Goal: Transaction & Acquisition: Purchase product/service

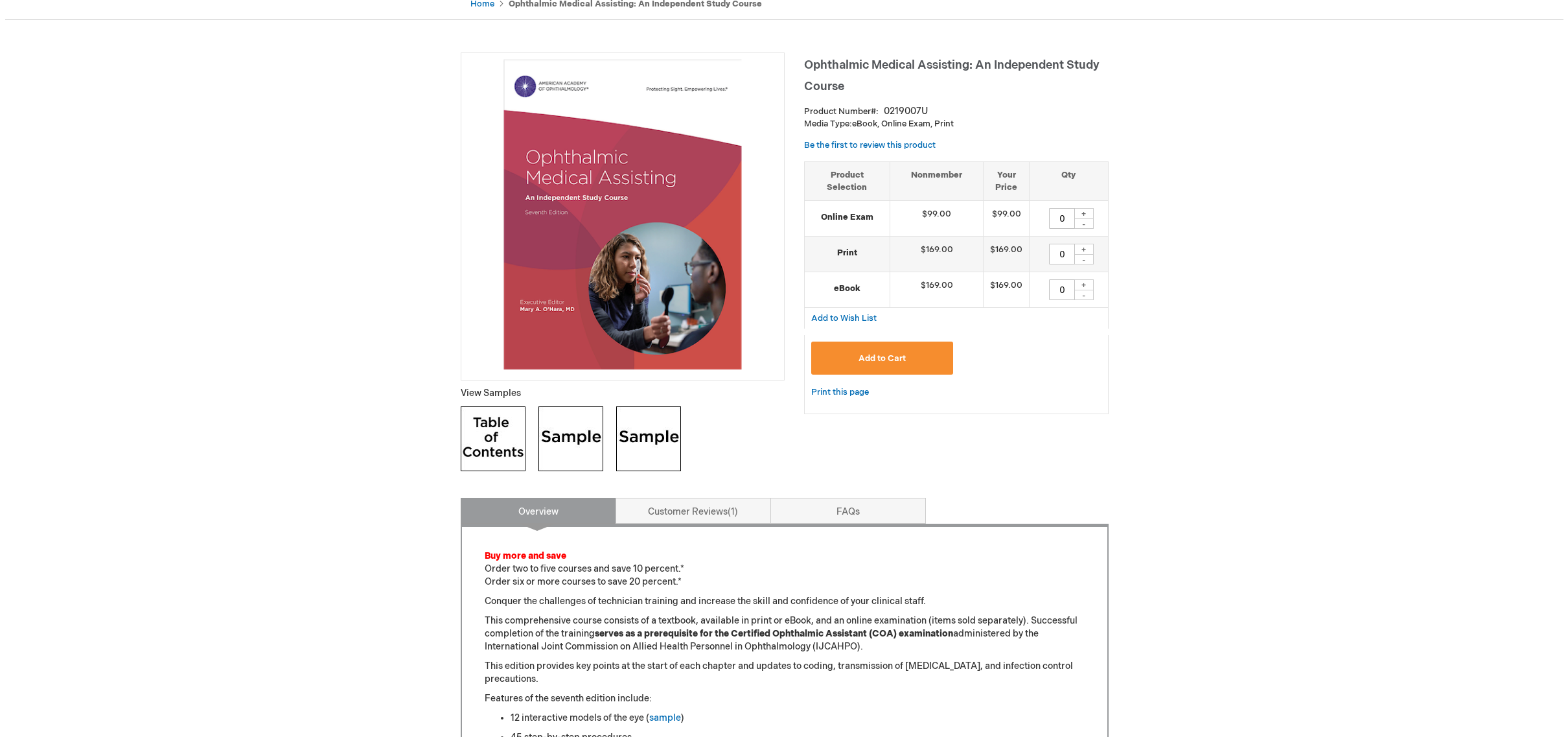
scroll to position [141, 0]
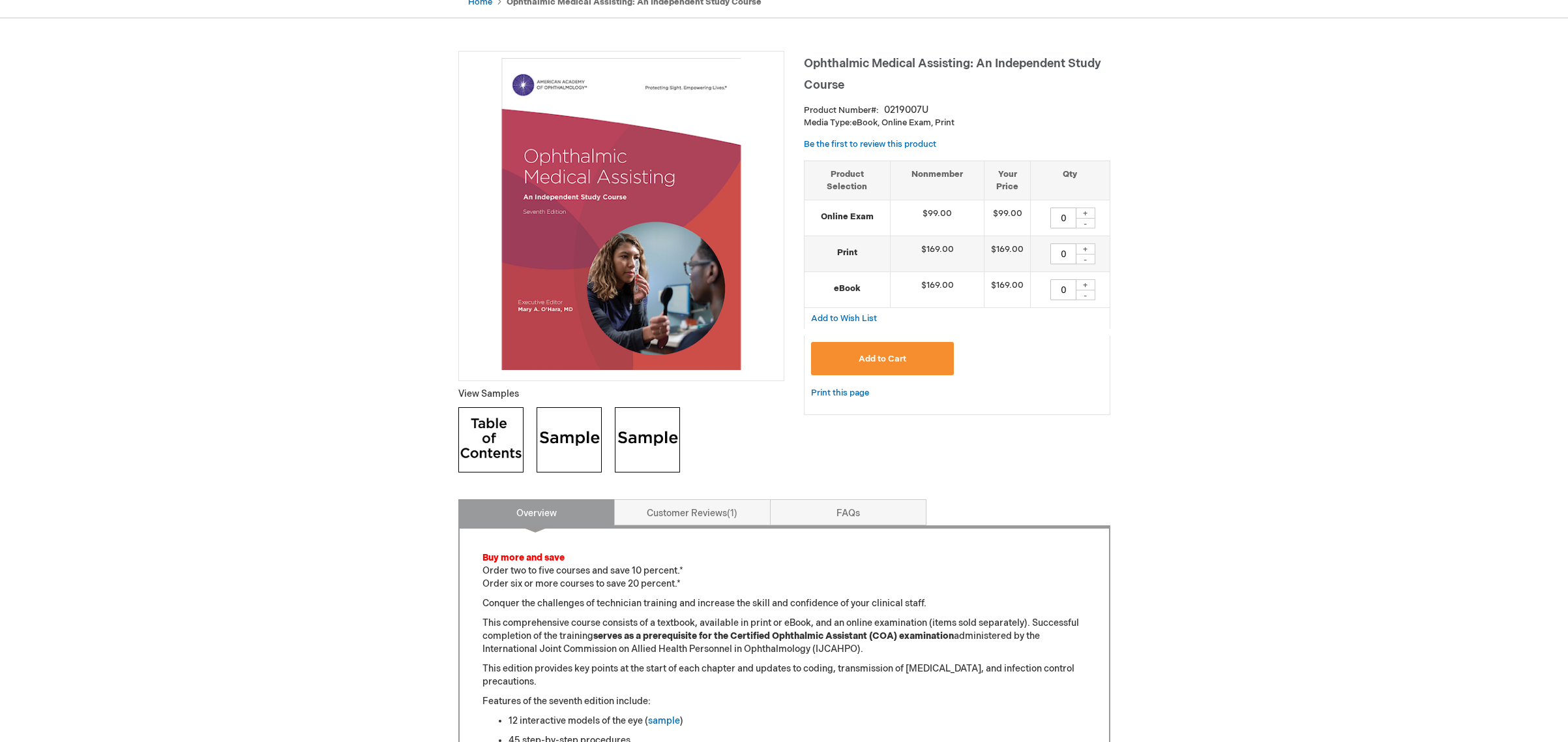
click at [570, 442] on img at bounding box center [569, 439] width 65 height 65
click at [1086, 249] on div "+" at bounding box center [1085, 249] width 20 height 11
type input "1"
click at [873, 358] on span "Add to Cart" at bounding box center [882, 359] width 48 height 10
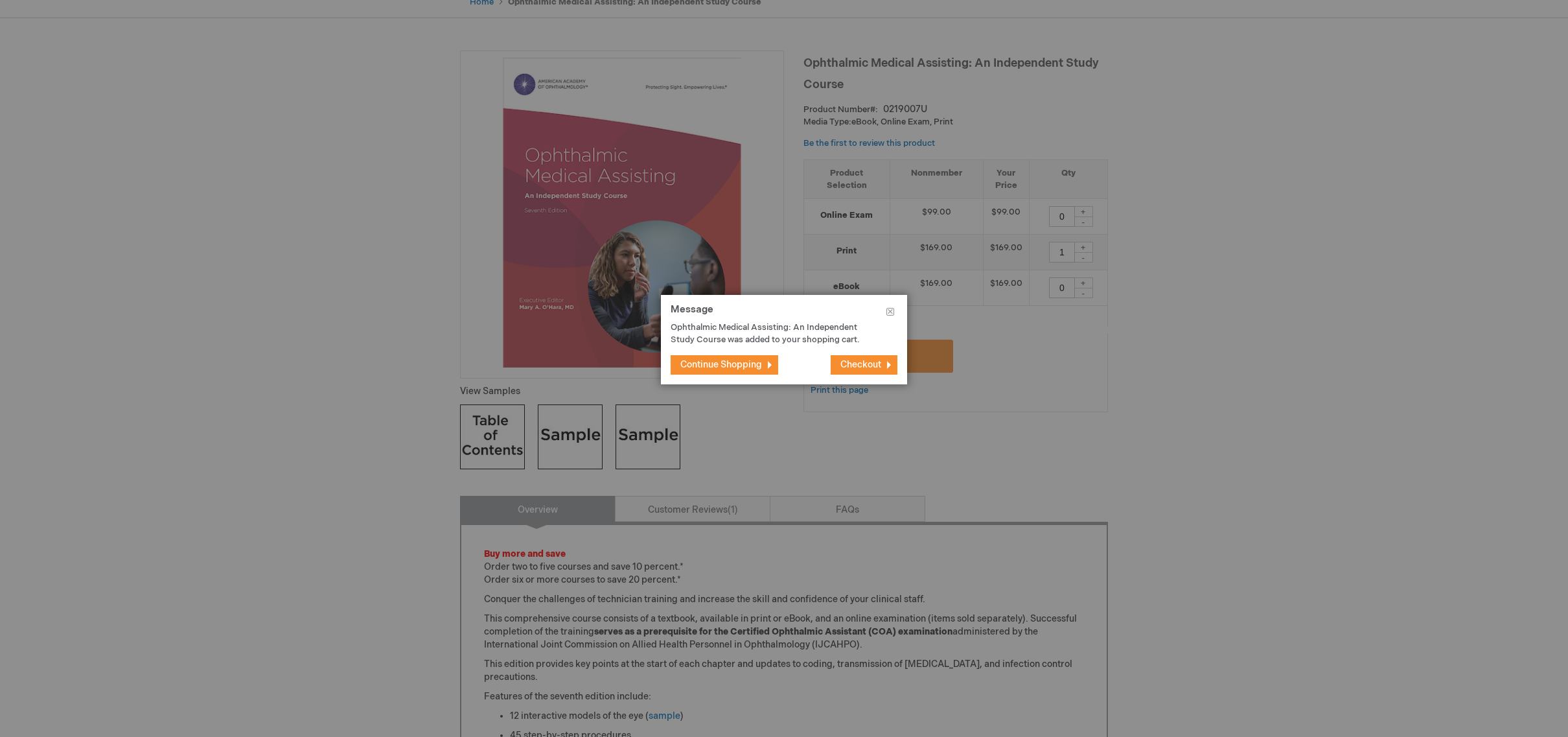
click at [867, 366] on span "Checkout" at bounding box center [861, 364] width 41 height 11
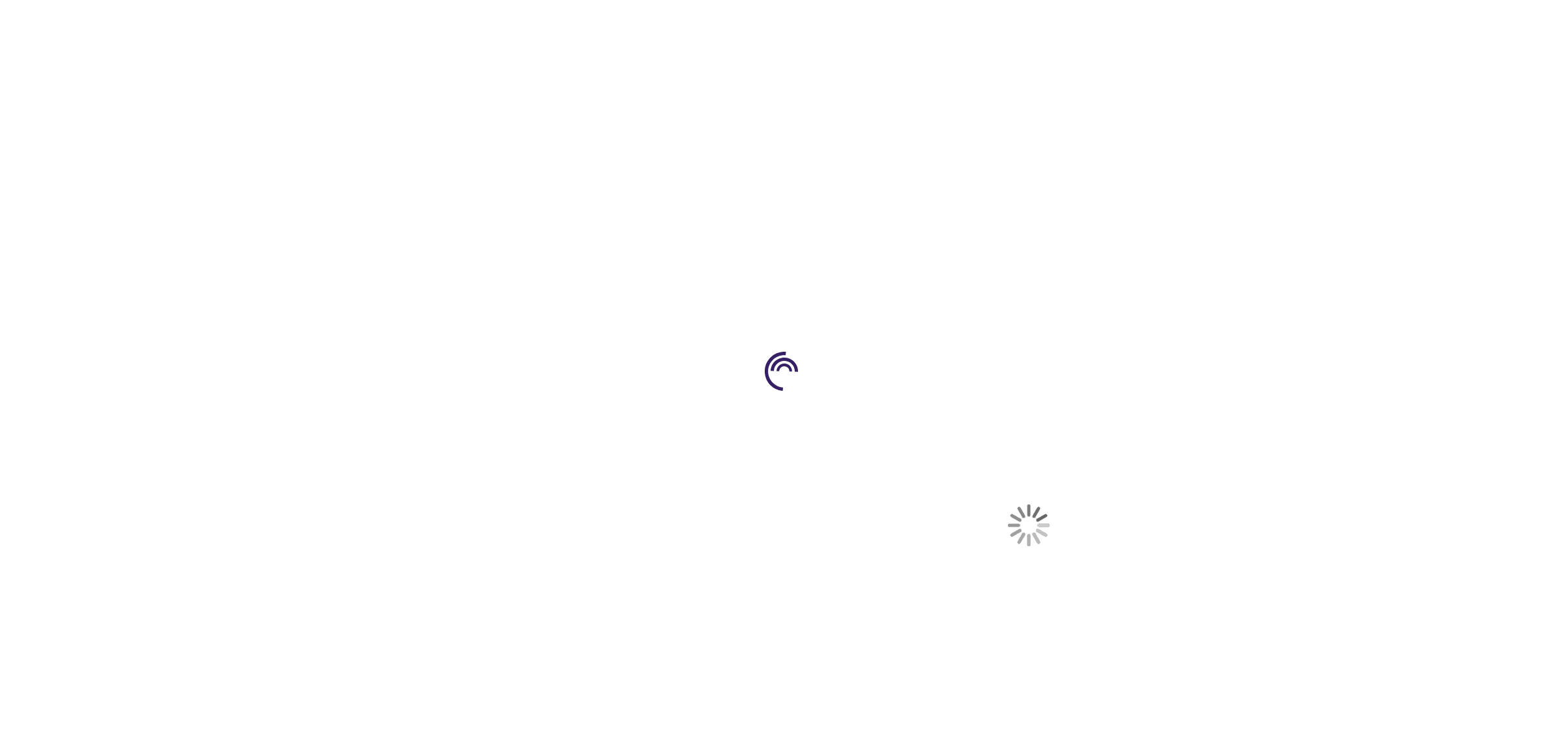
select select "US"
select select "21"
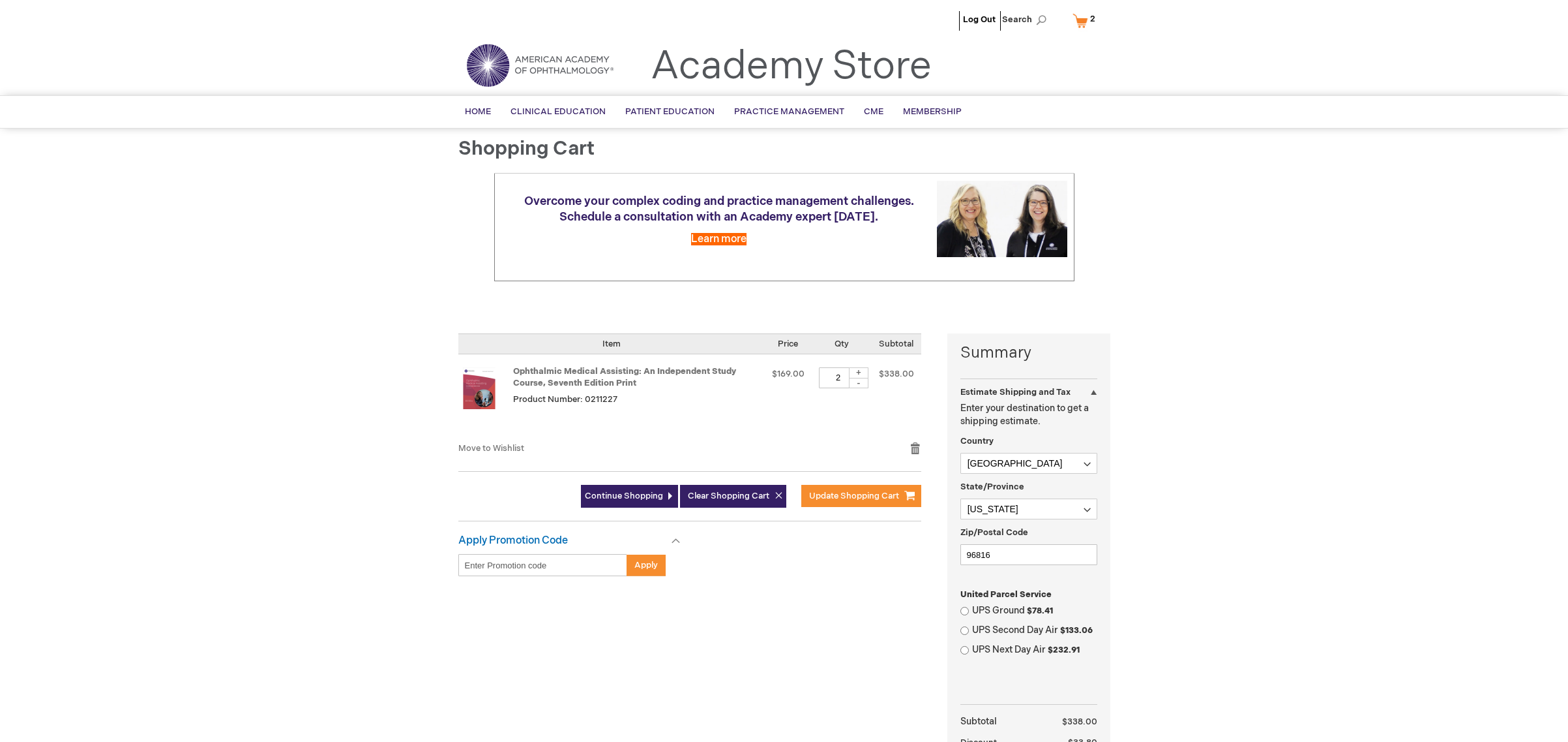
click at [859, 384] on div "-" at bounding box center [858, 383] width 20 height 10
type input "1"
click at [856, 495] on span "Update Shopping Cart" at bounding box center [854, 496] width 90 height 10
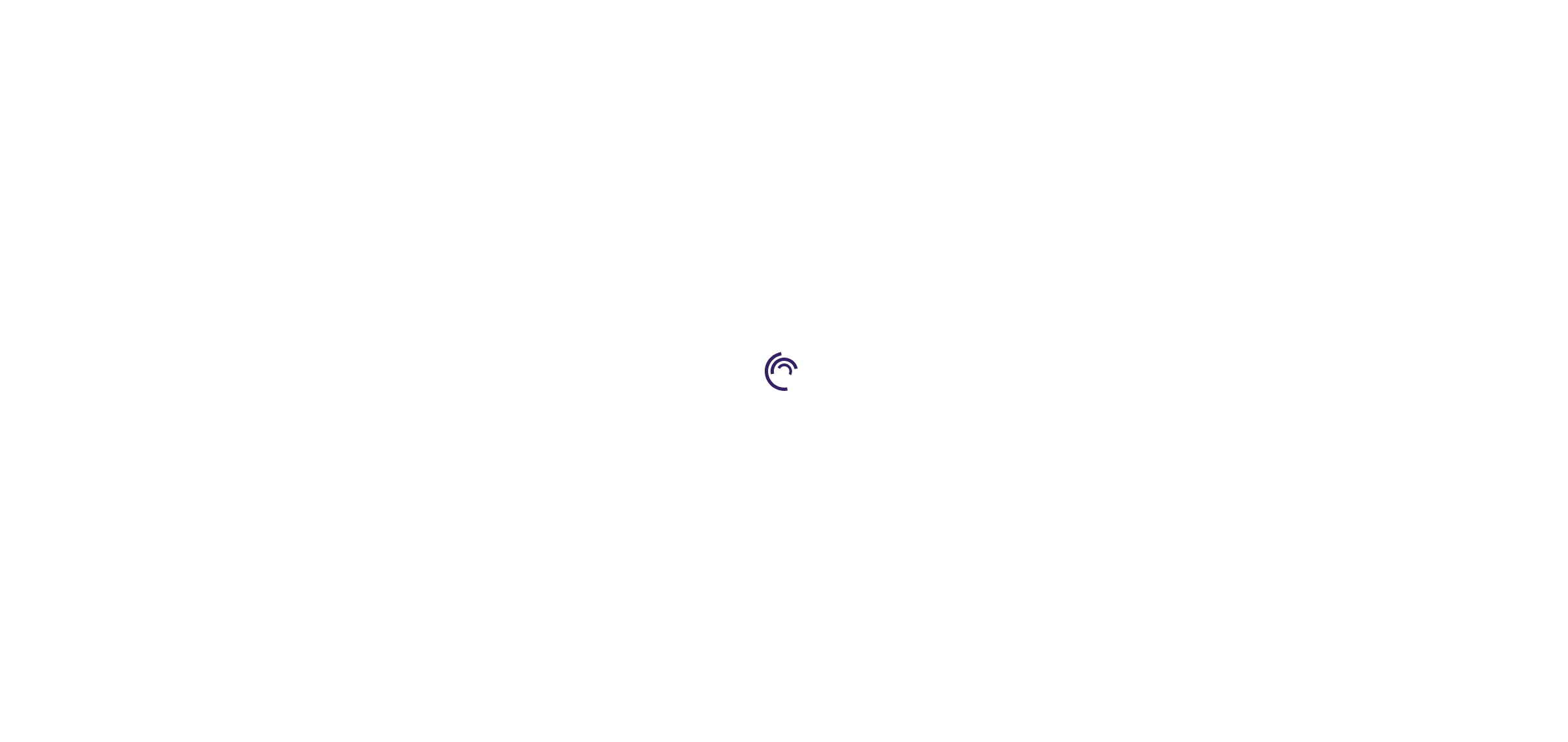
select select "US"
select select "21"
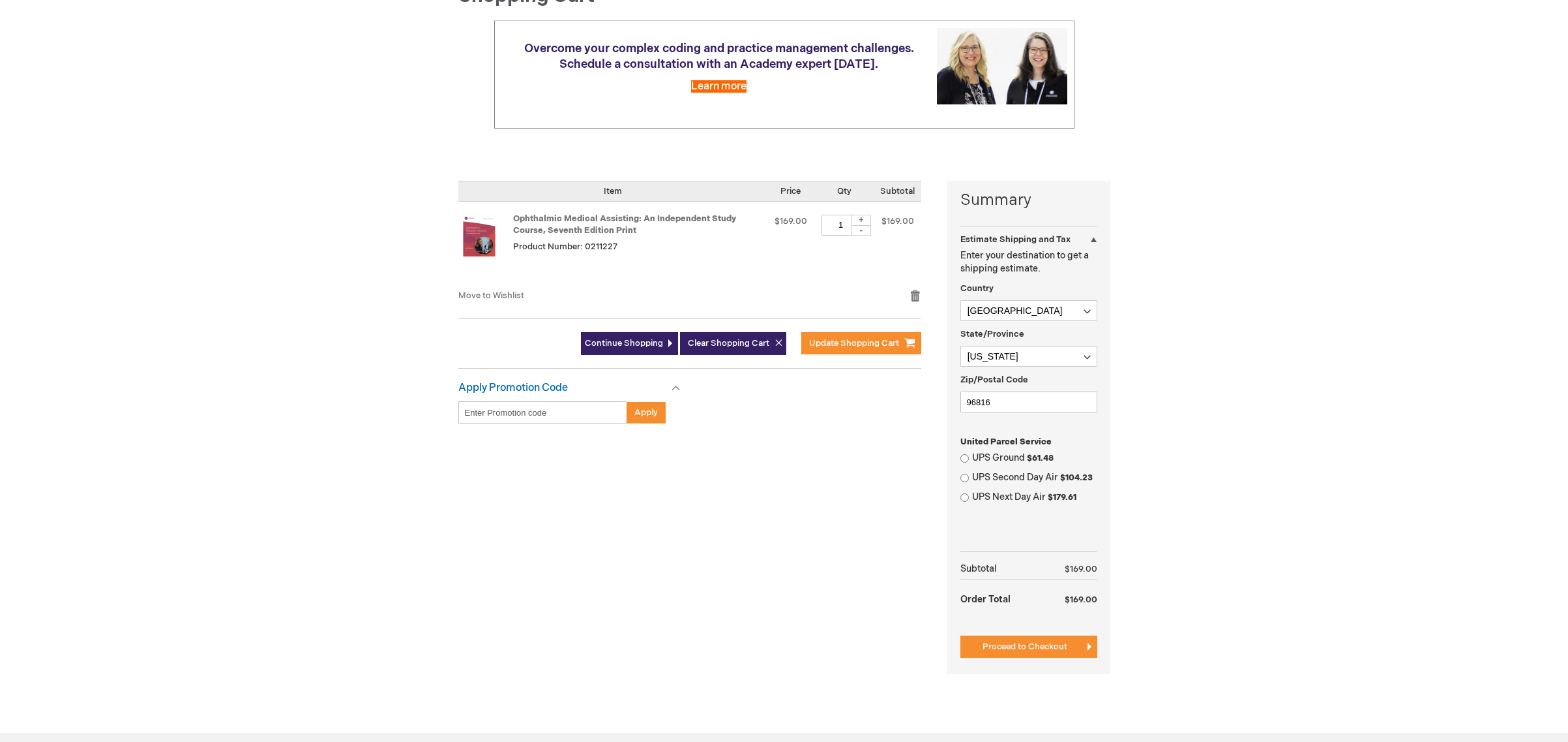
scroll to position [155, 0]
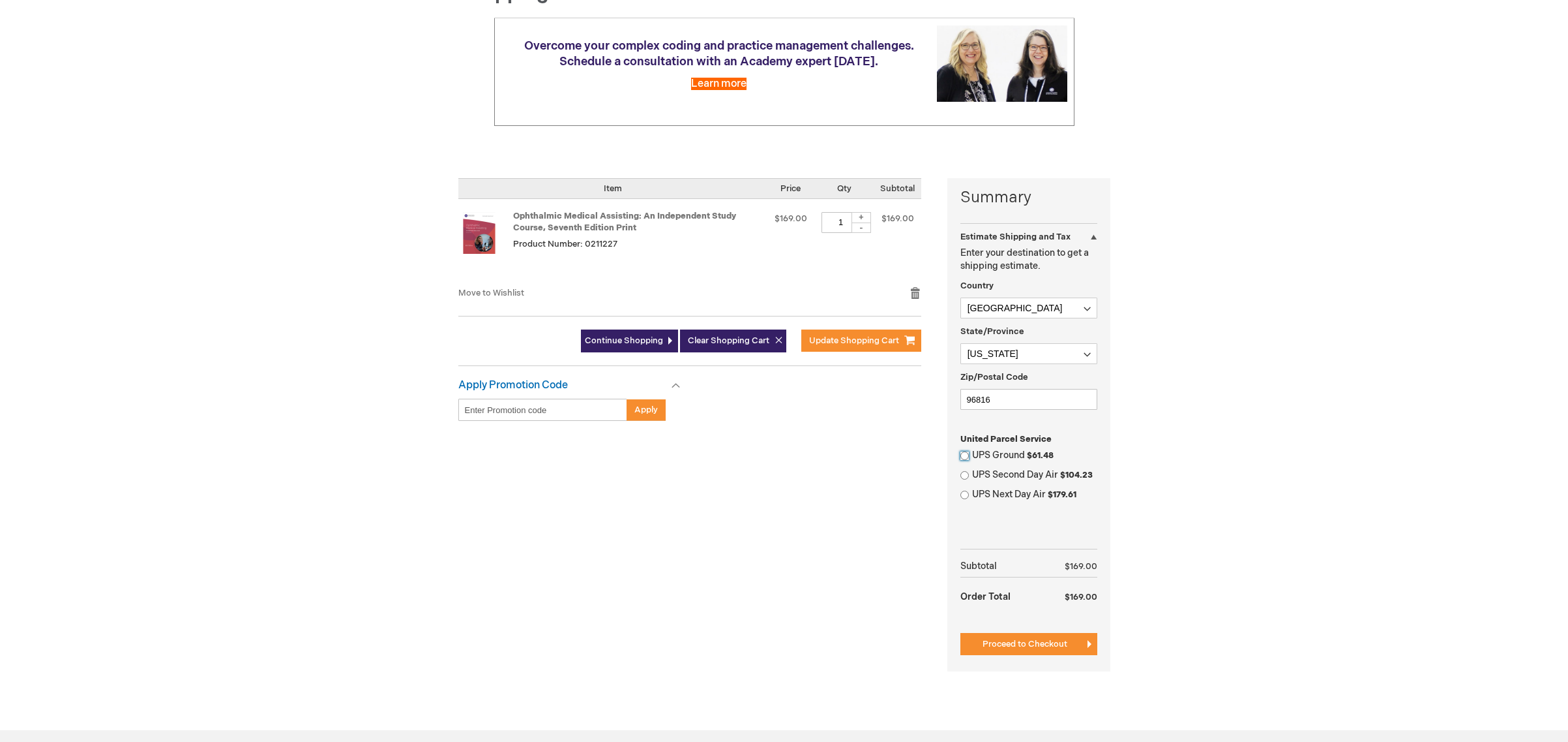
click at [963, 455] on input "UPS Ground $61.48" at bounding box center [964, 455] width 9 height 9
radio input "true"
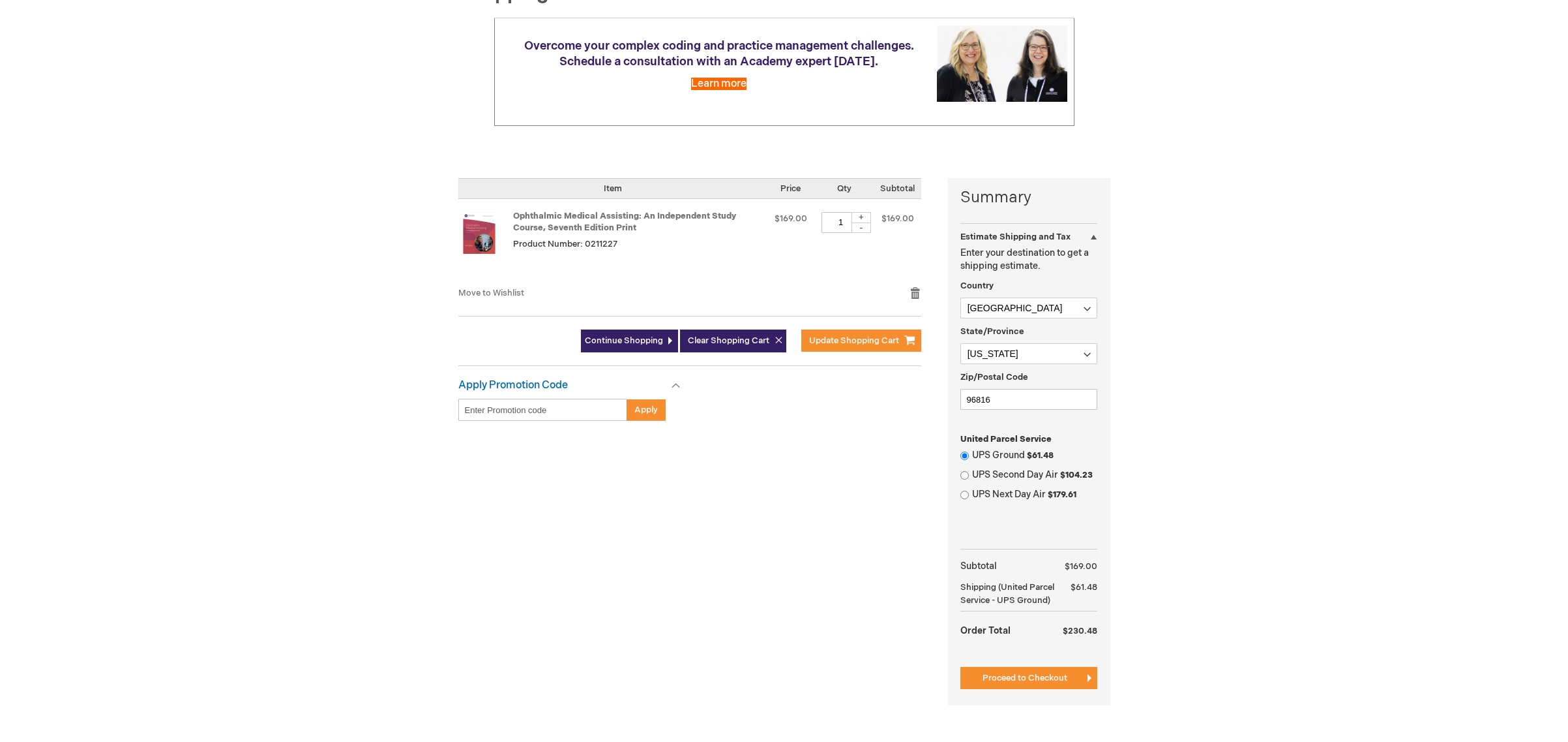
click at [860, 216] on div "+" at bounding box center [861, 217] width 20 height 11
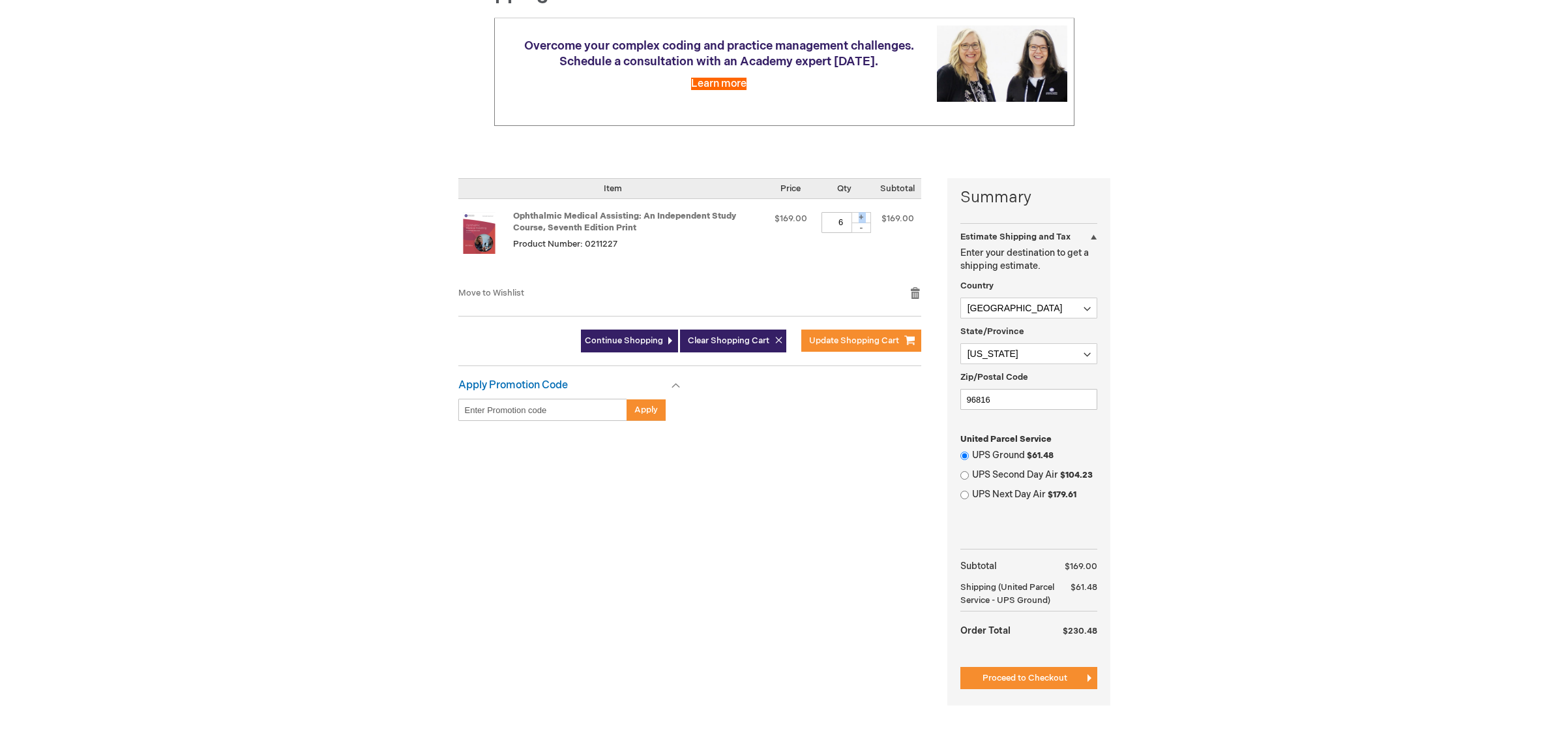
click at [860, 216] on div "+" at bounding box center [861, 217] width 20 height 11
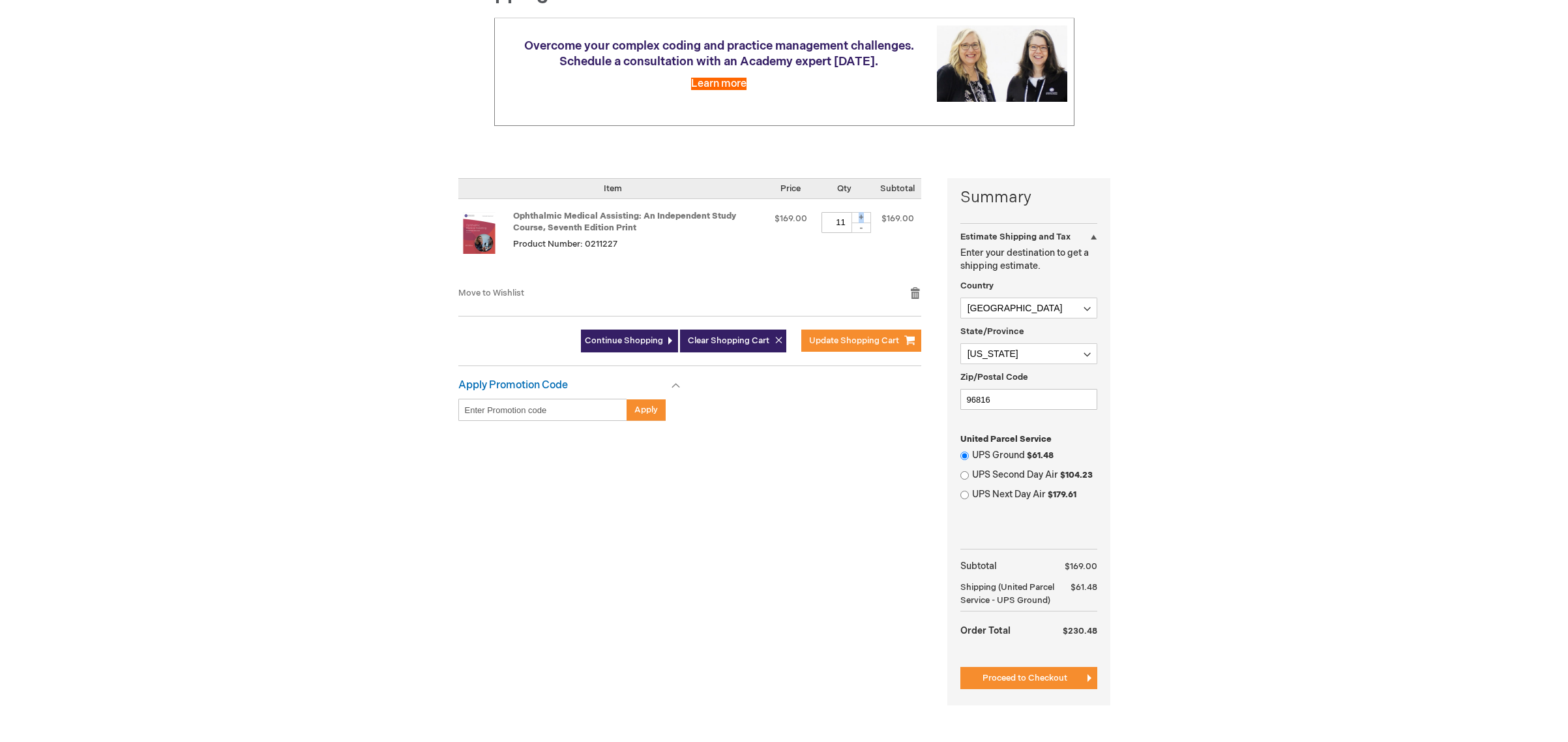
click at [860, 216] on div "+" at bounding box center [861, 217] width 20 height 11
type input "15"
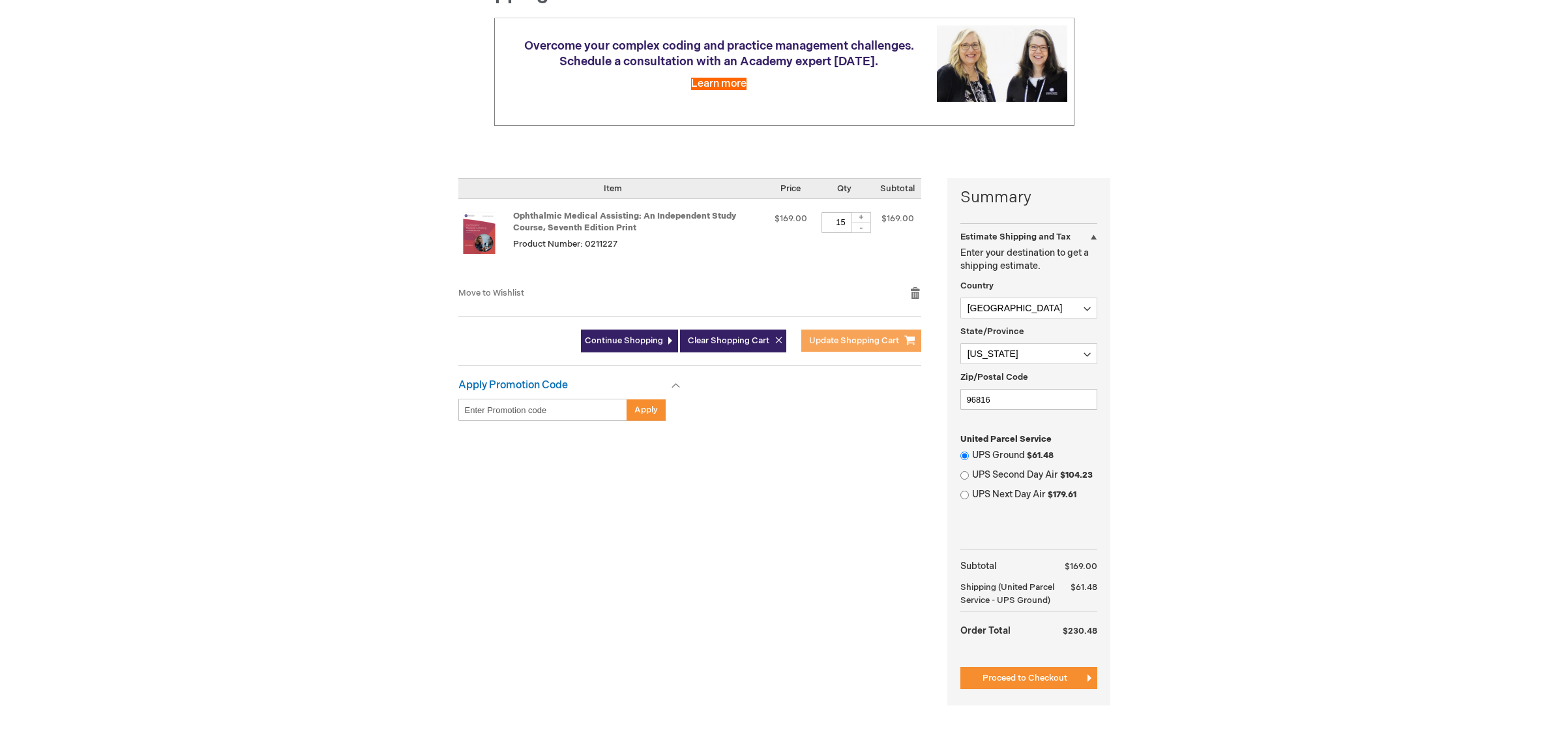
click at [868, 341] on span "Update Shopping Cart" at bounding box center [854, 341] width 90 height 10
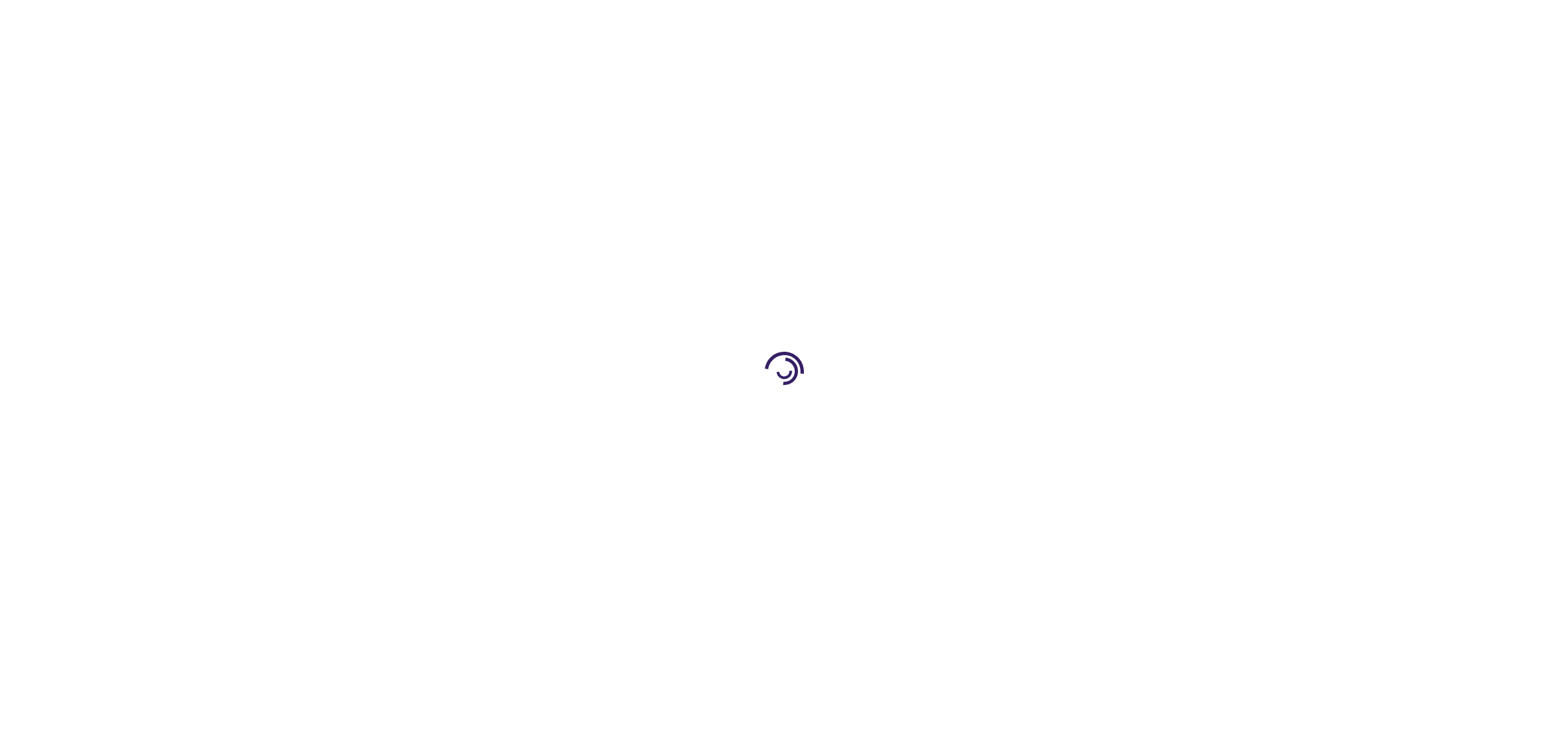
select select "US"
select select "21"
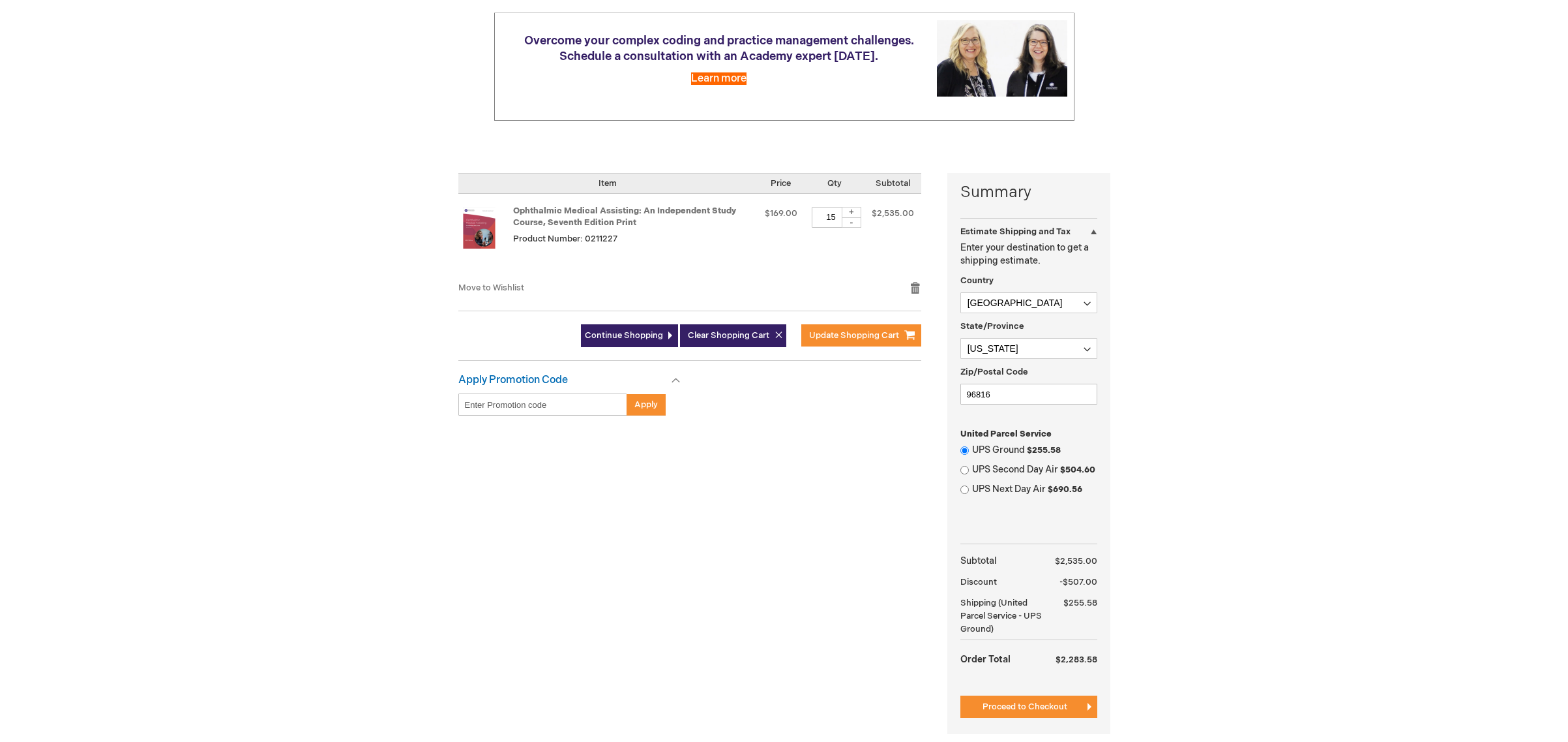
scroll to position [165, 0]
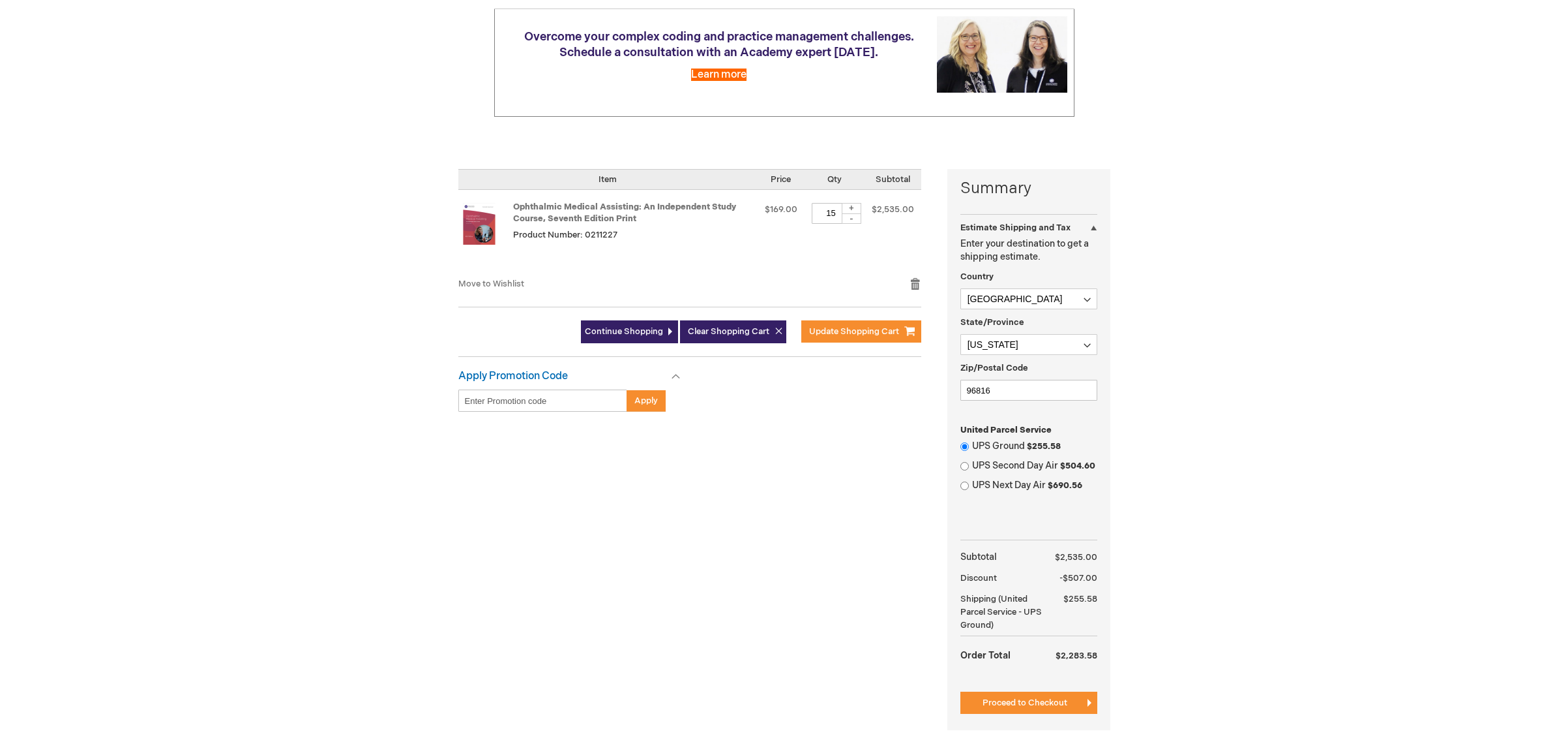
click at [853, 208] on div "+" at bounding box center [851, 208] width 20 height 11
type input "16"
click at [847, 331] on span "Update Shopping Cart" at bounding box center [854, 331] width 90 height 10
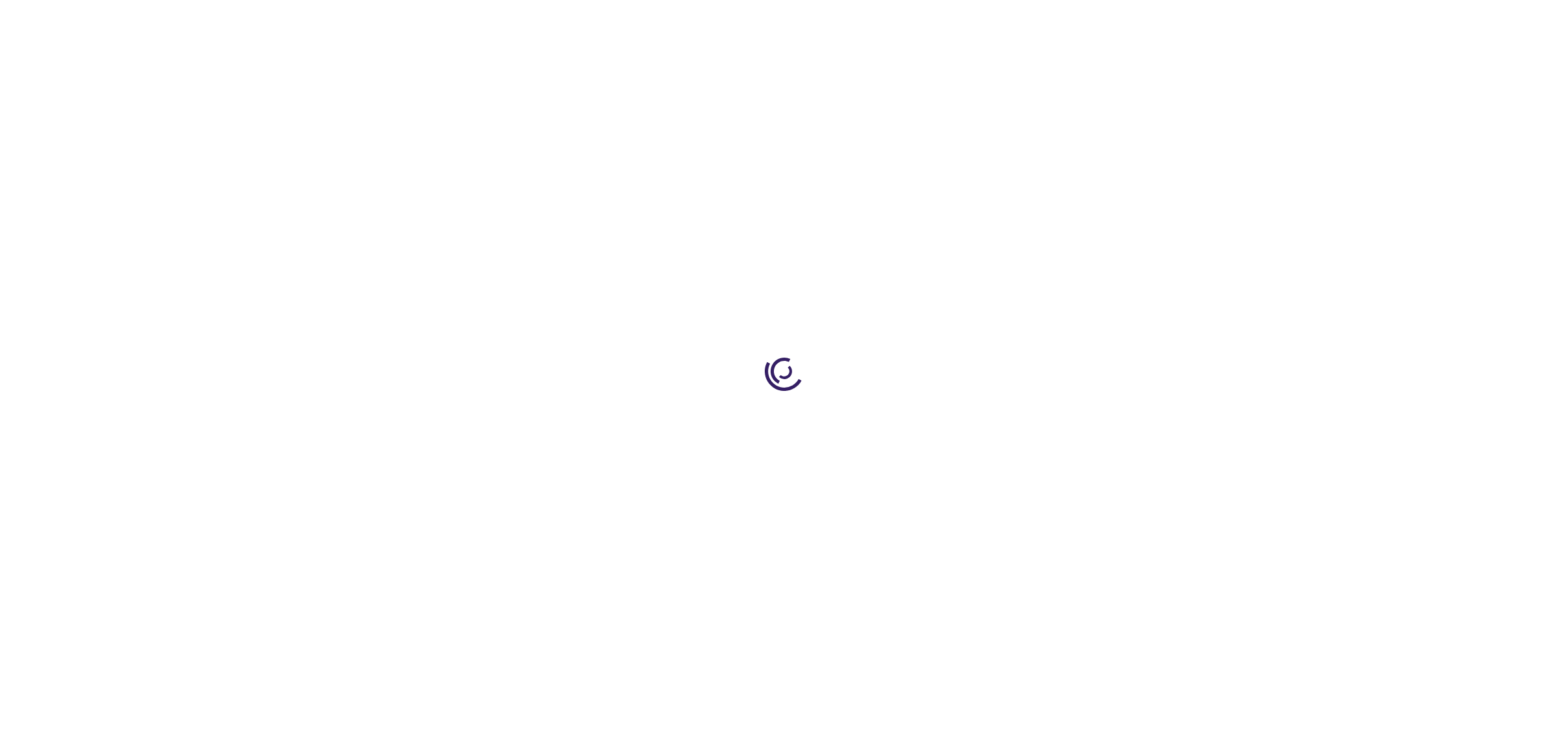
select select "US"
select select "21"
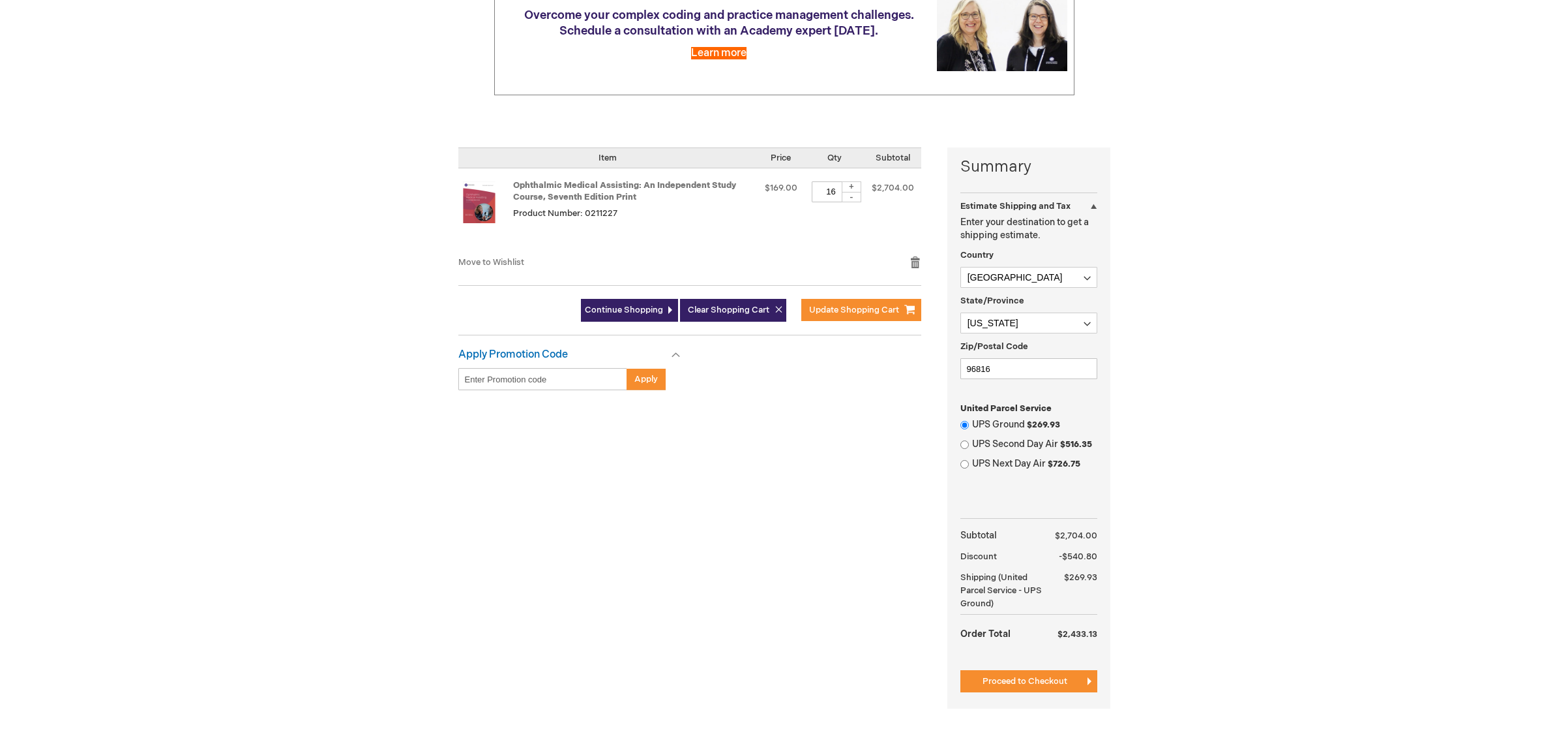
scroll to position [188, 0]
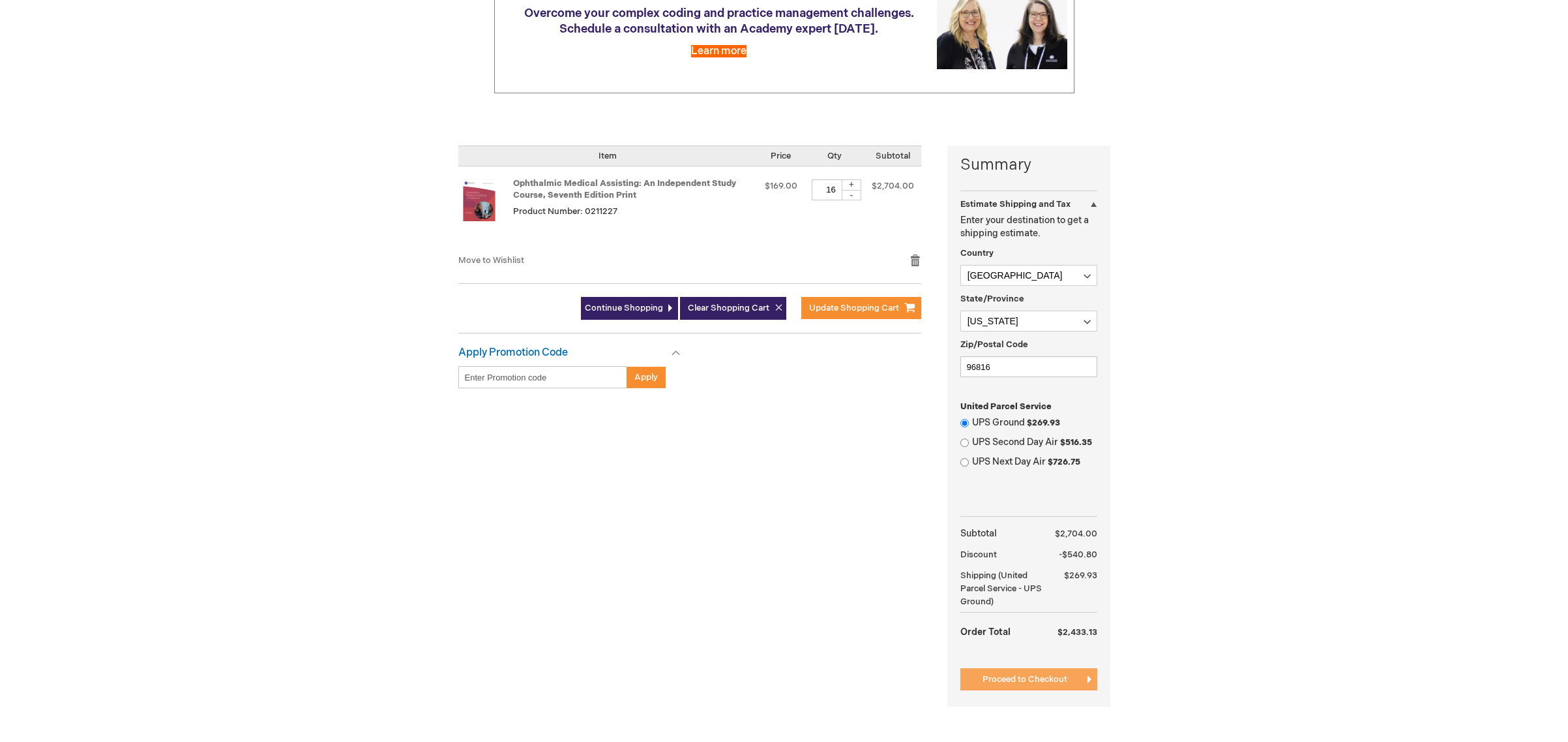
click at [1033, 678] on span "Proceed to Checkout" at bounding box center [1024, 679] width 85 height 10
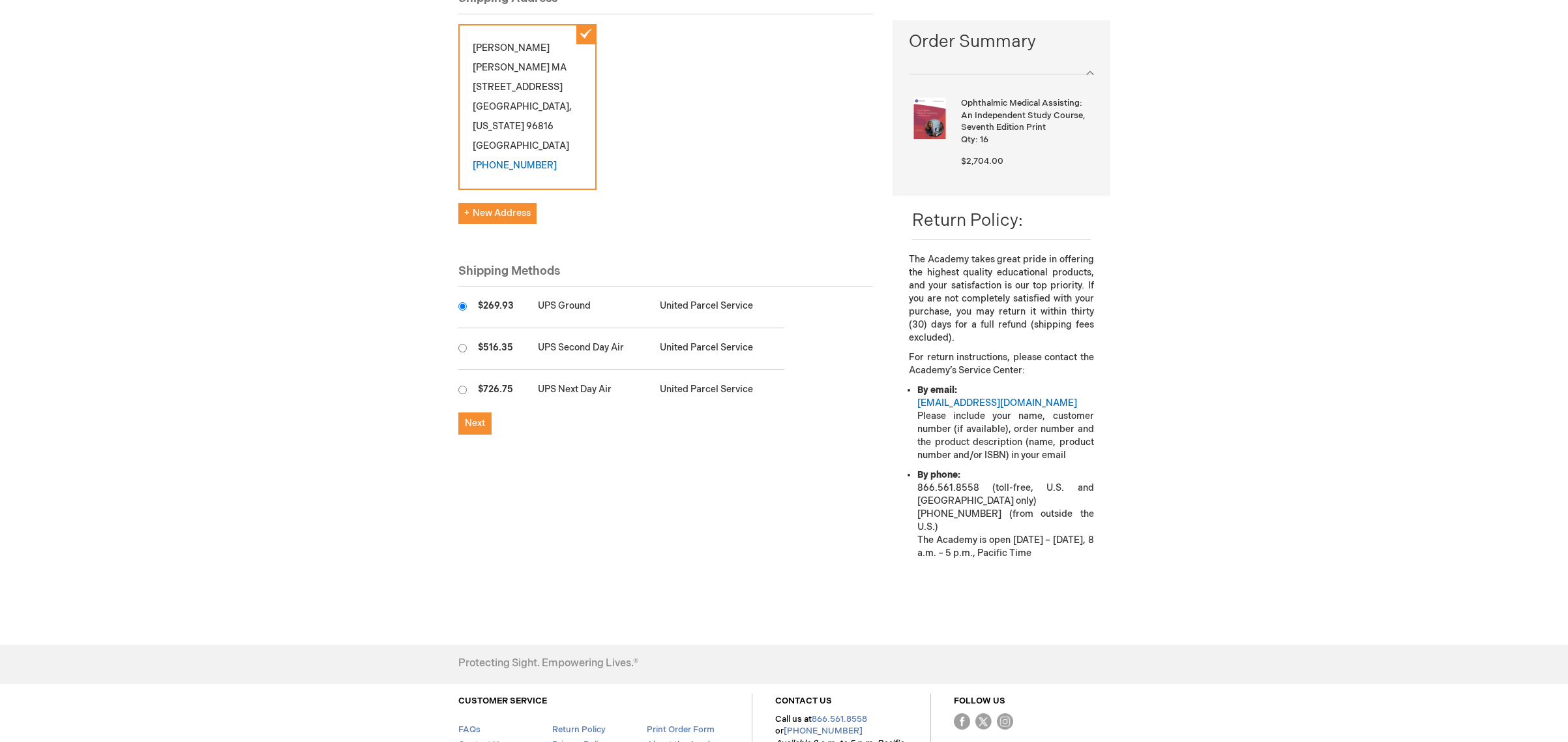
scroll to position [194, 0]
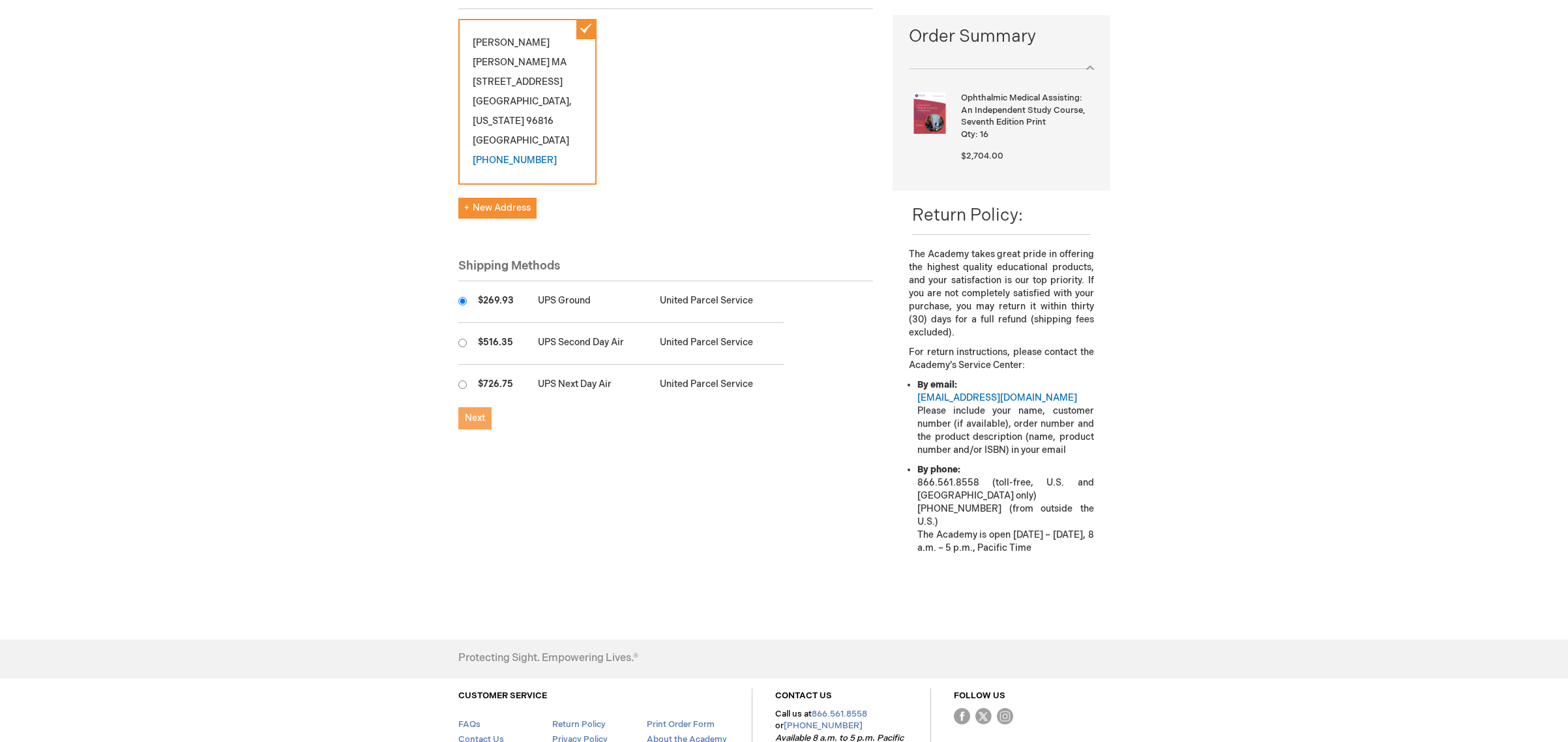
click at [472, 423] on span "Next" at bounding box center [475, 418] width 21 height 11
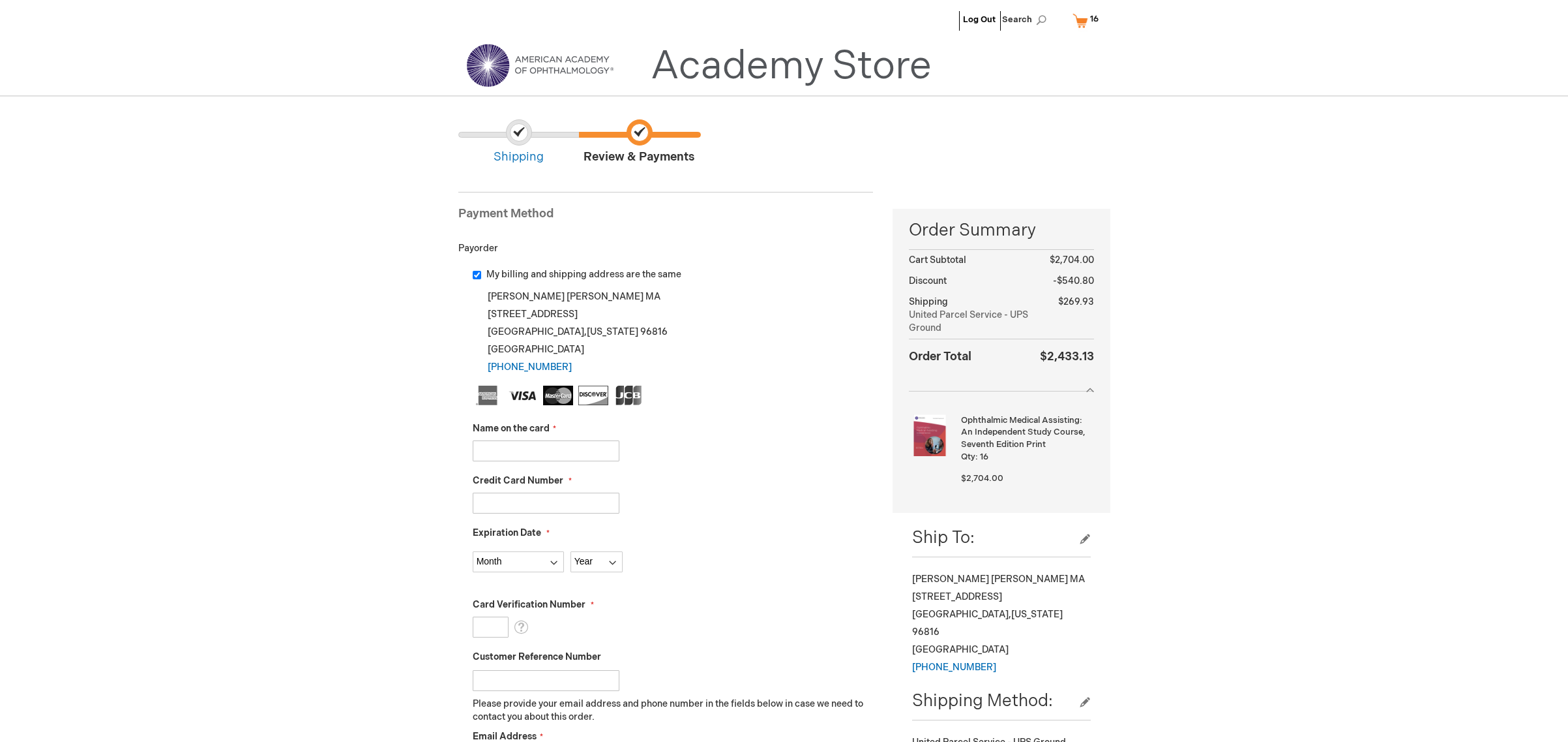
click at [485, 451] on input "Name on the card" at bounding box center [545, 450] width 147 height 21
type input "Martin Chong"
click at [481, 505] on input "Credit Card Number" at bounding box center [545, 503] width 147 height 21
type input "[CREDIT_CARD_NUMBER]"
click at [552, 562] on select "Month [DATE] - [DATE] - [DATE] - [DATE] - [DATE] - [DATE] - [DATE] - [DATE] - […" at bounding box center [518, 561] width 91 height 21
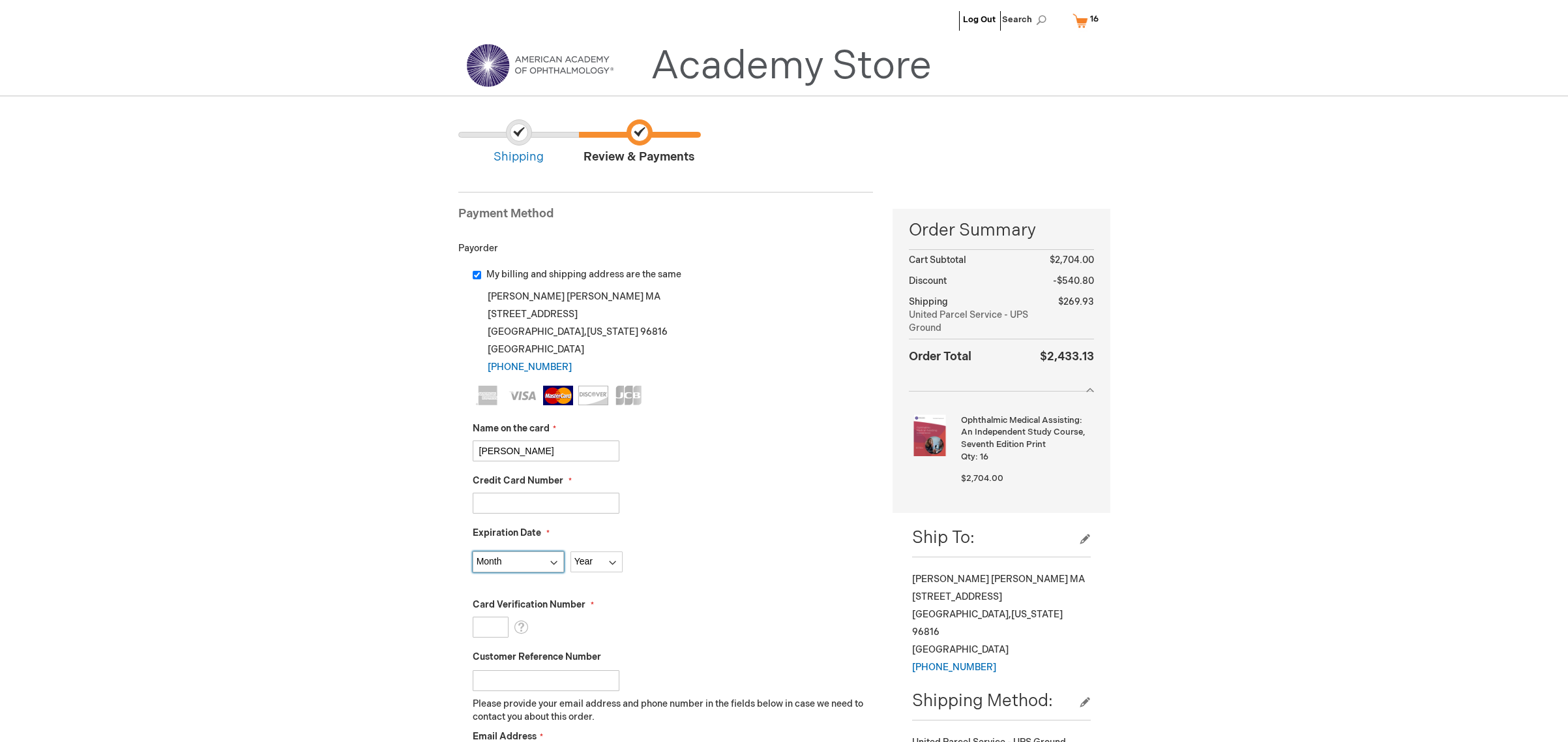
select select "10"
click at [472, 551] on select "Month [DATE] - [DATE] - [DATE] - [DATE] - [DATE] - [DATE] - [DATE] - [DATE] - […" at bounding box center [518, 561] width 91 height 21
click at [612, 562] on select "Year [DATE] 2026 2027 2028 2029 2030 2031 2032 2033 2034 2035" at bounding box center [596, 561] width 52 height 21
select select "2027"
click at [570, 551] on select "Year [DATE] 2026 2027 2028 2029 2030 2031 2032 2033 2034 2035" at bounding box center [596, 561] width 52 height 21
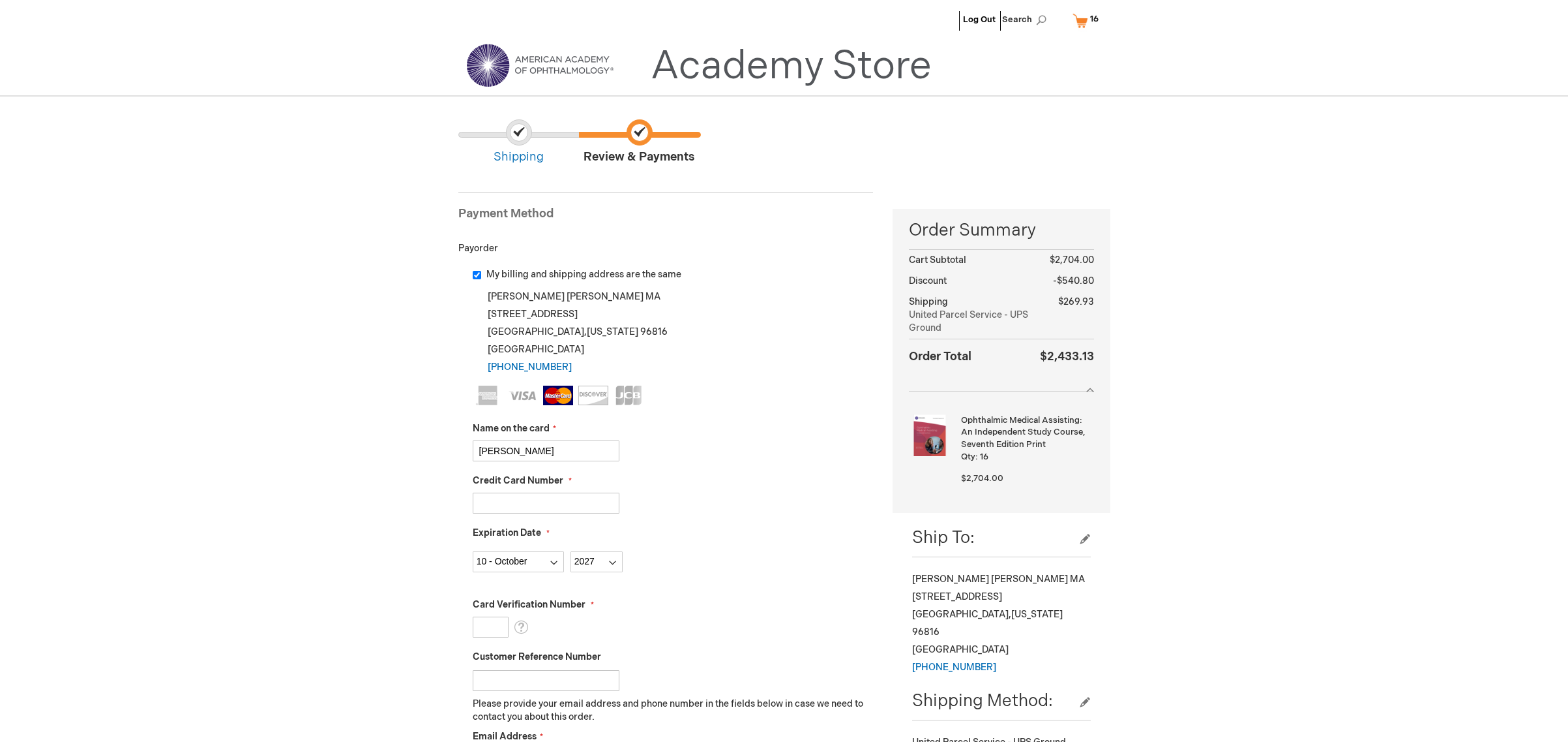
click at [479, 627] on input "Card Verification Number" at bounding box center [490, 627] width 36 height 21
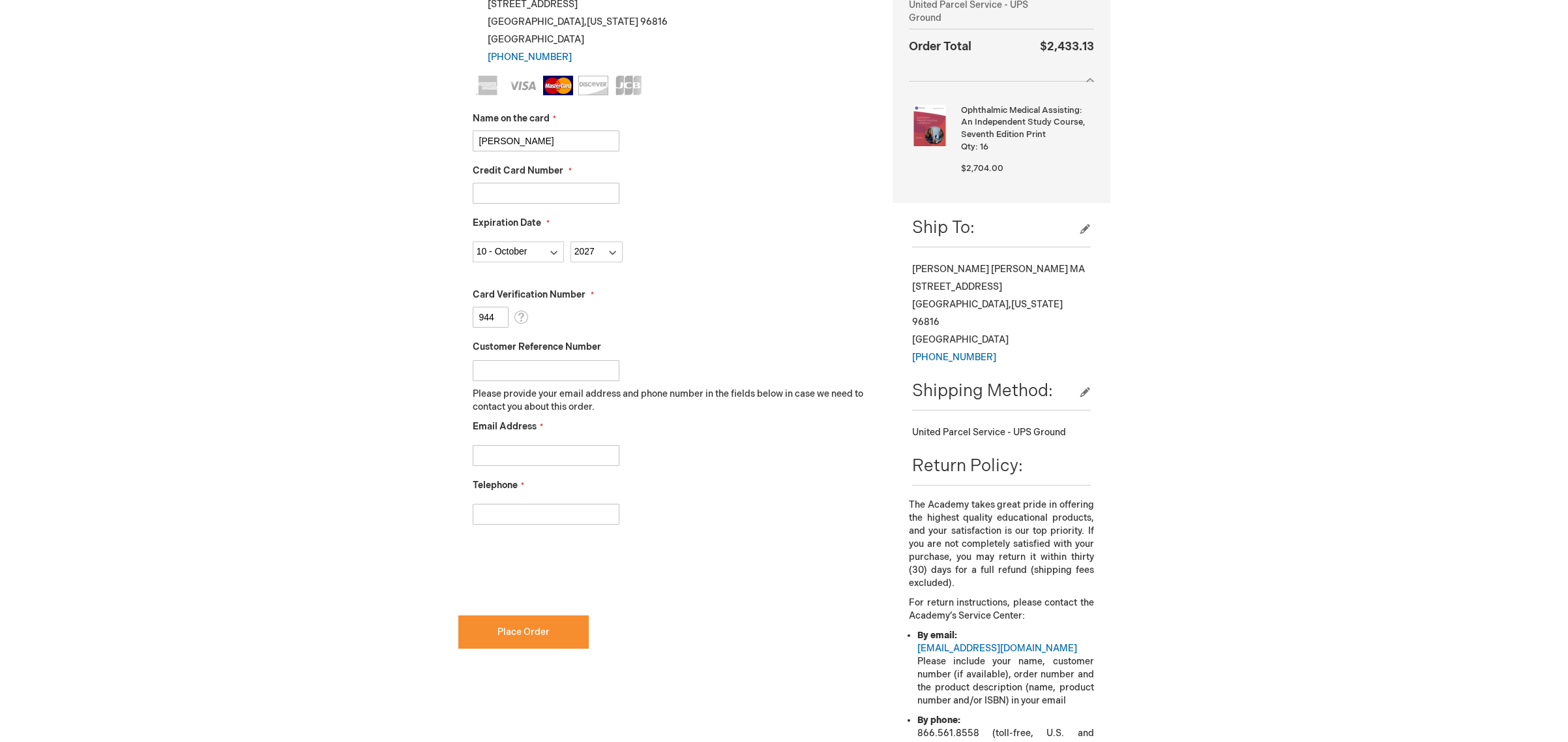
scroll to position [311, 0]
type input "944"
click at [484, 371] on input "Customer Reference Number" at bounding box center [545, 368] width 147 height 21
type input "1990916"
click at [485, 455] on input "Email Address" at bounding box center [545, 453] width 147 height 21
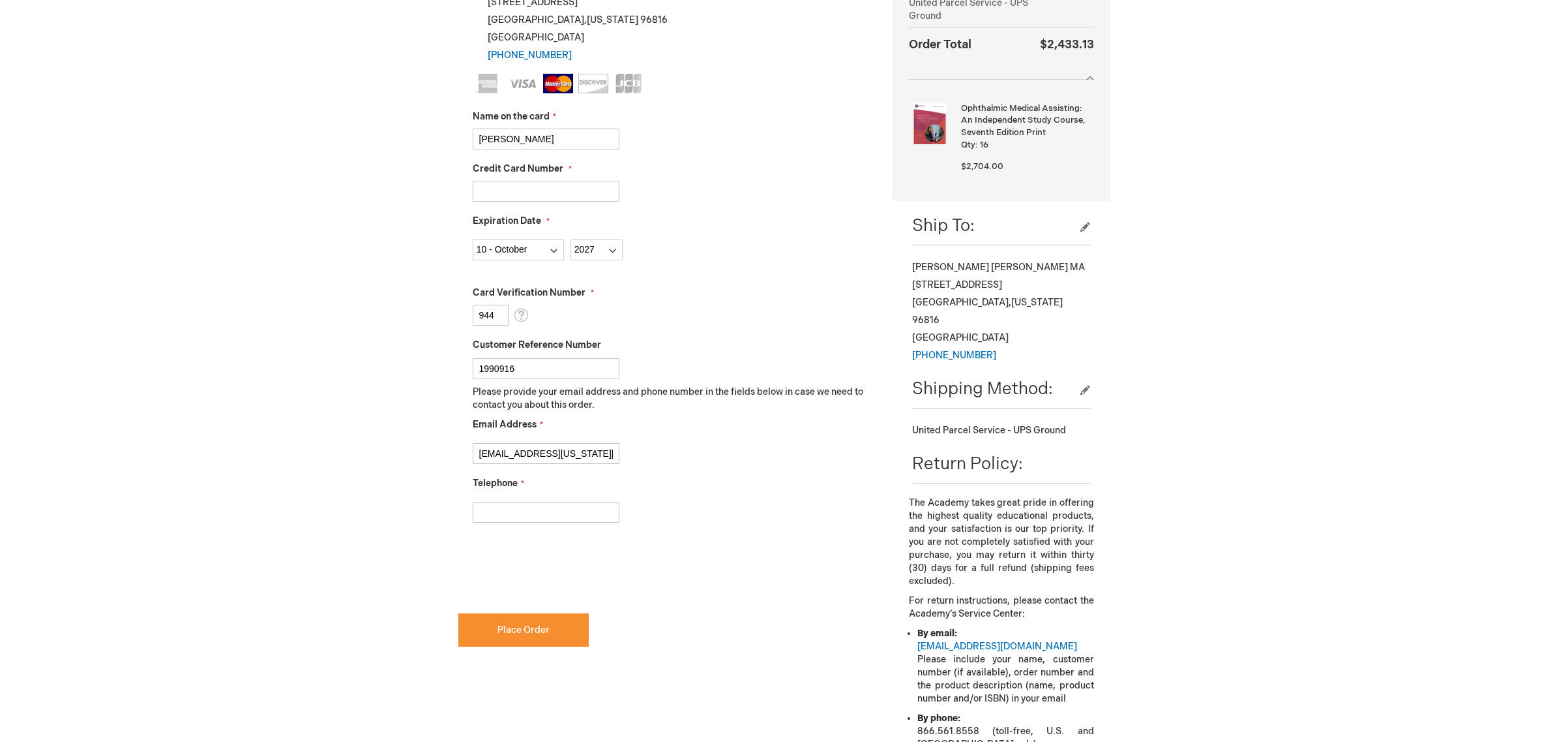
type input "[EMAIL_ADDRESS][US_STATE][DOMAIN_NAME]"
click at [478, 515] on input "Telephone" at bounding box center [545, 512] width 147 height 21
type input "[PHONE_NUMBER]"
checkbox input "true"
click at [538, 631] on span "Place Order" at bounding box center [523, 630] width 52 height 11
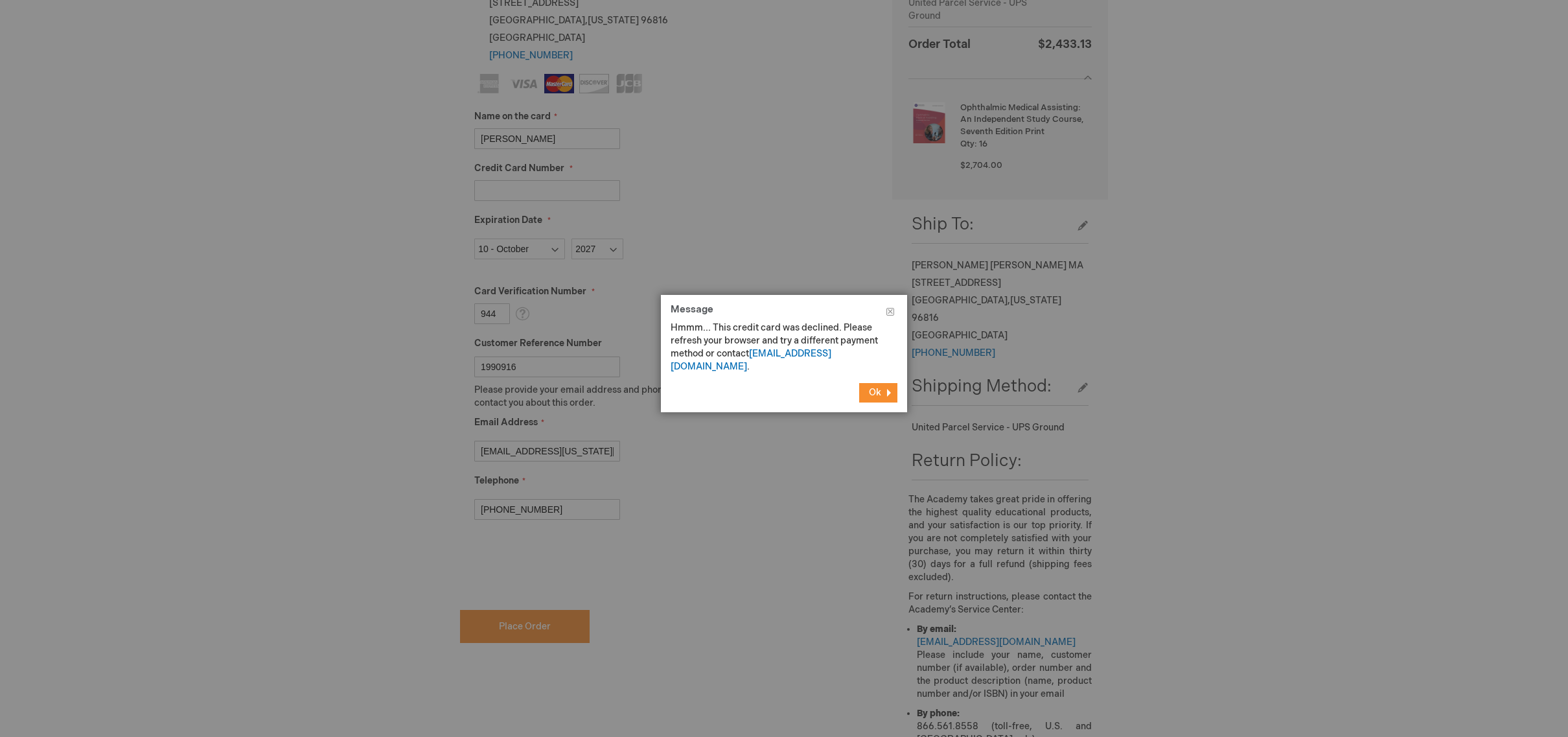
click at [875, 387] on span "Ok" at bounding box center [875, 392] width 12 height 11
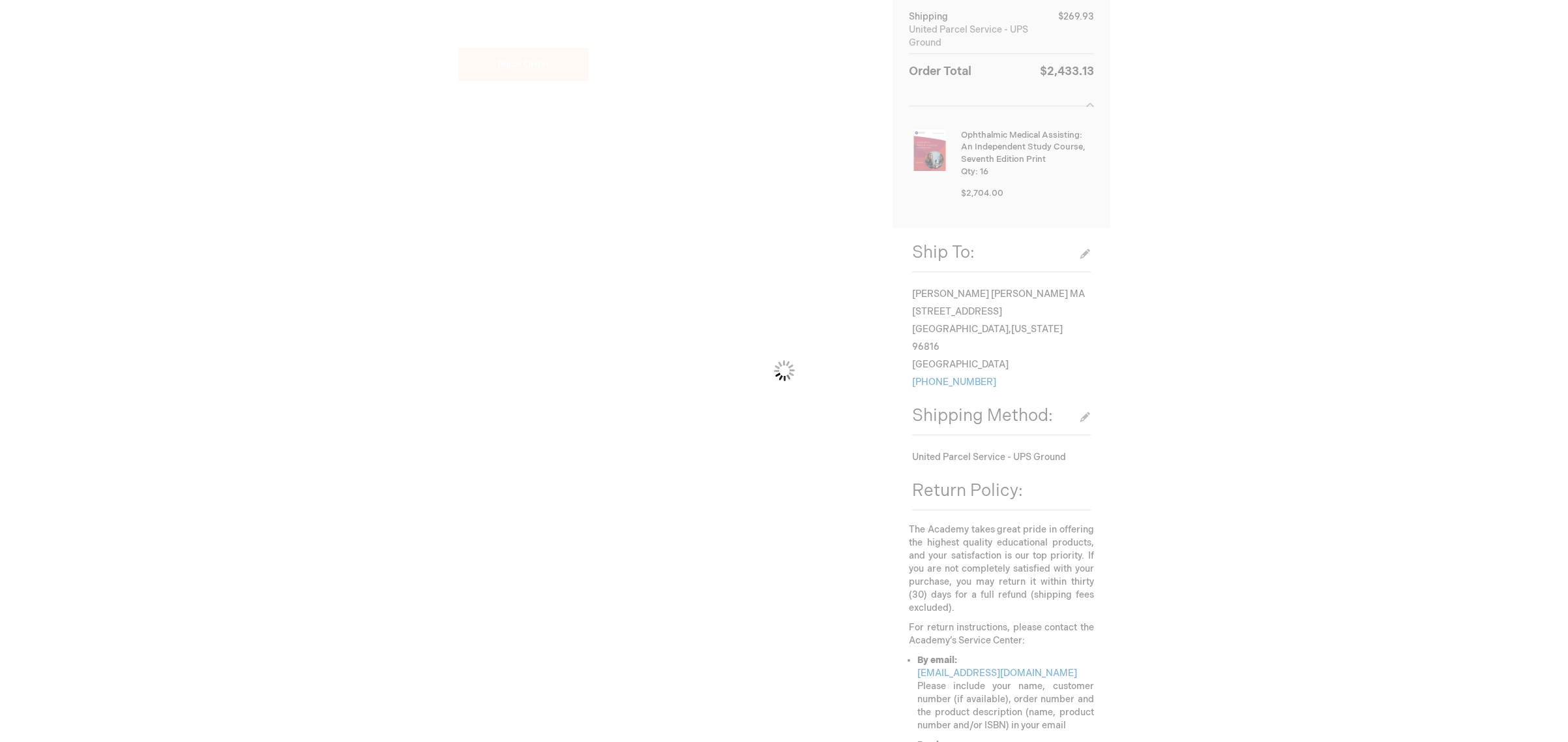
scroll to position [413, 0]
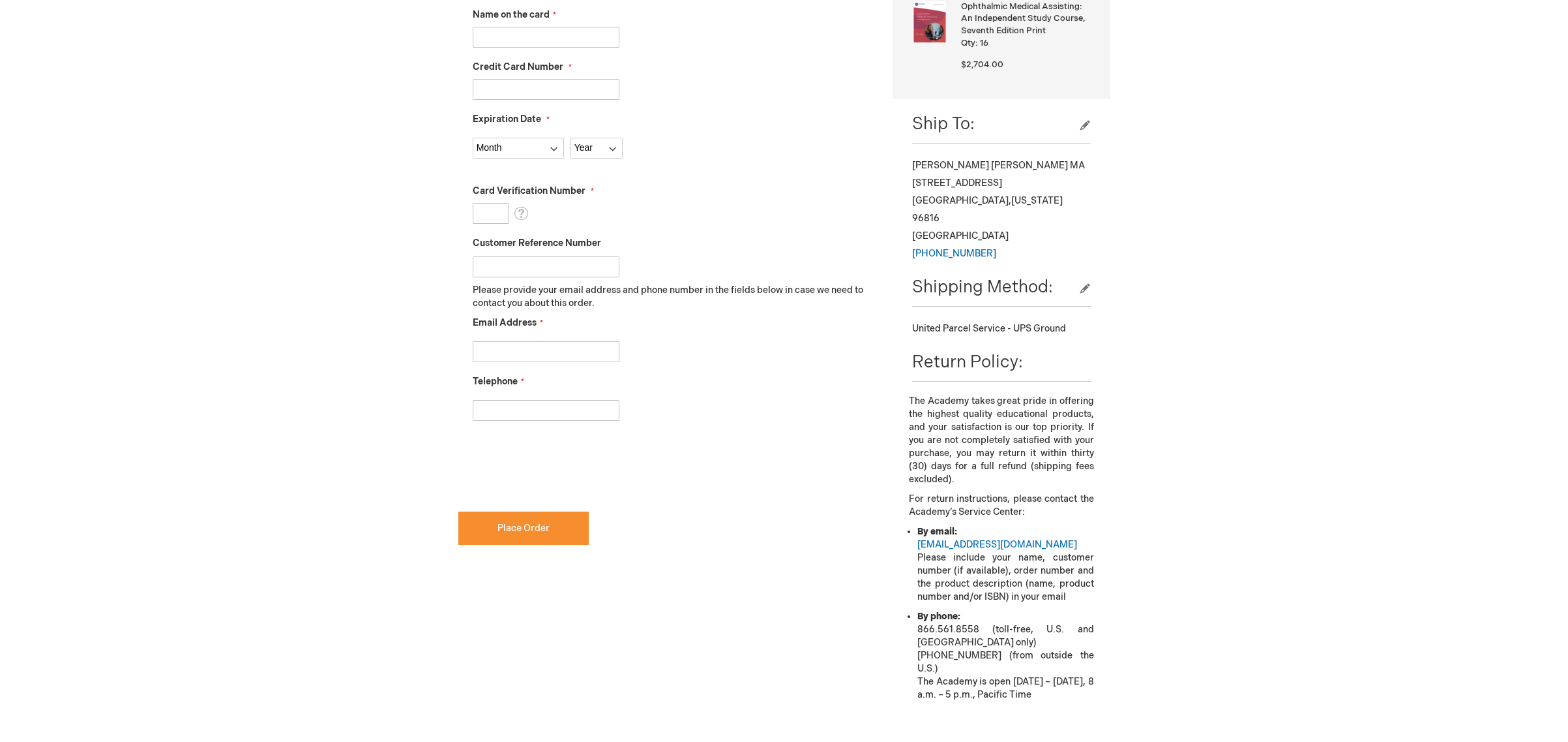
click at [496, 37] on input "Name on the card" at bounding box center [545, 37] width 147 height 21
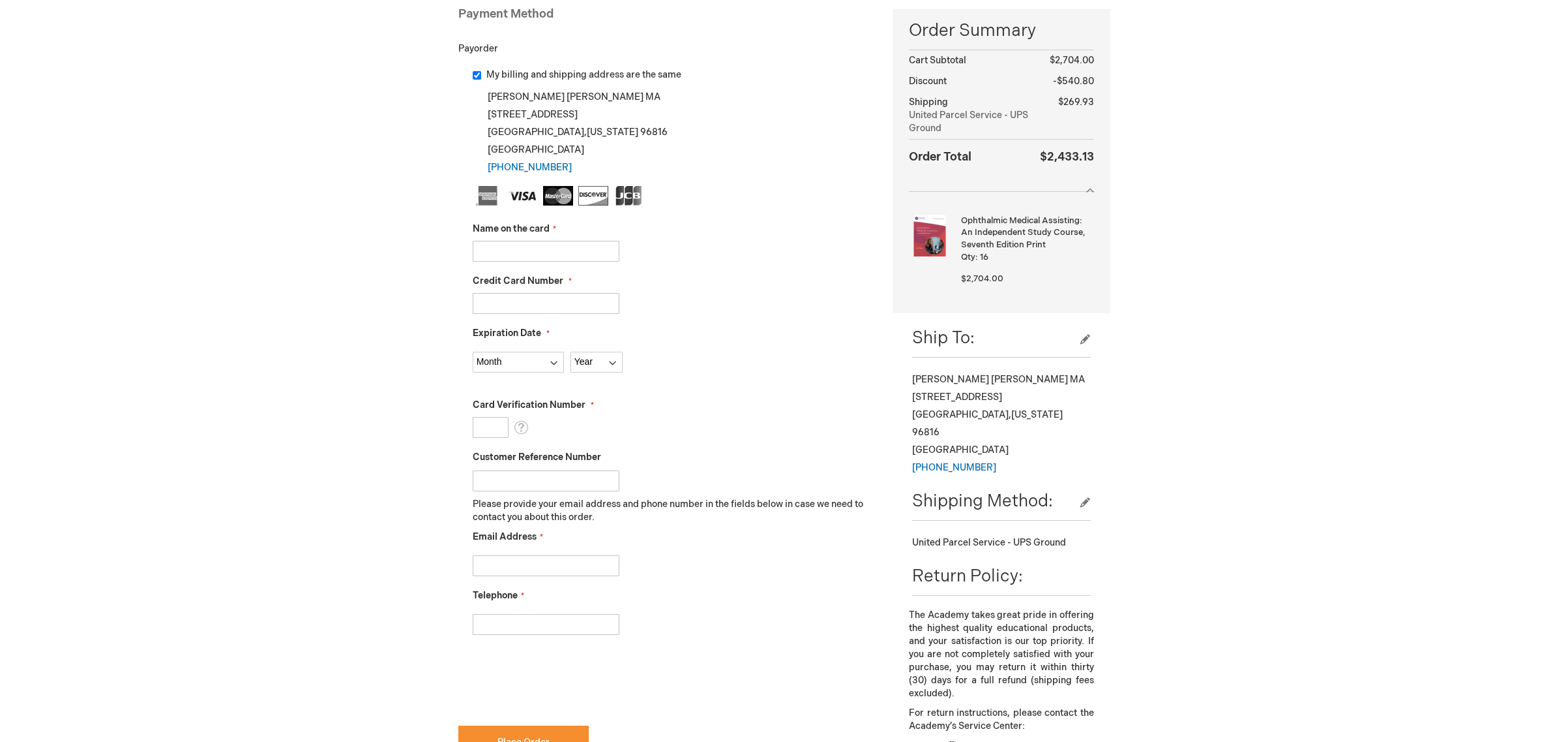
scroll to position [196, 0]
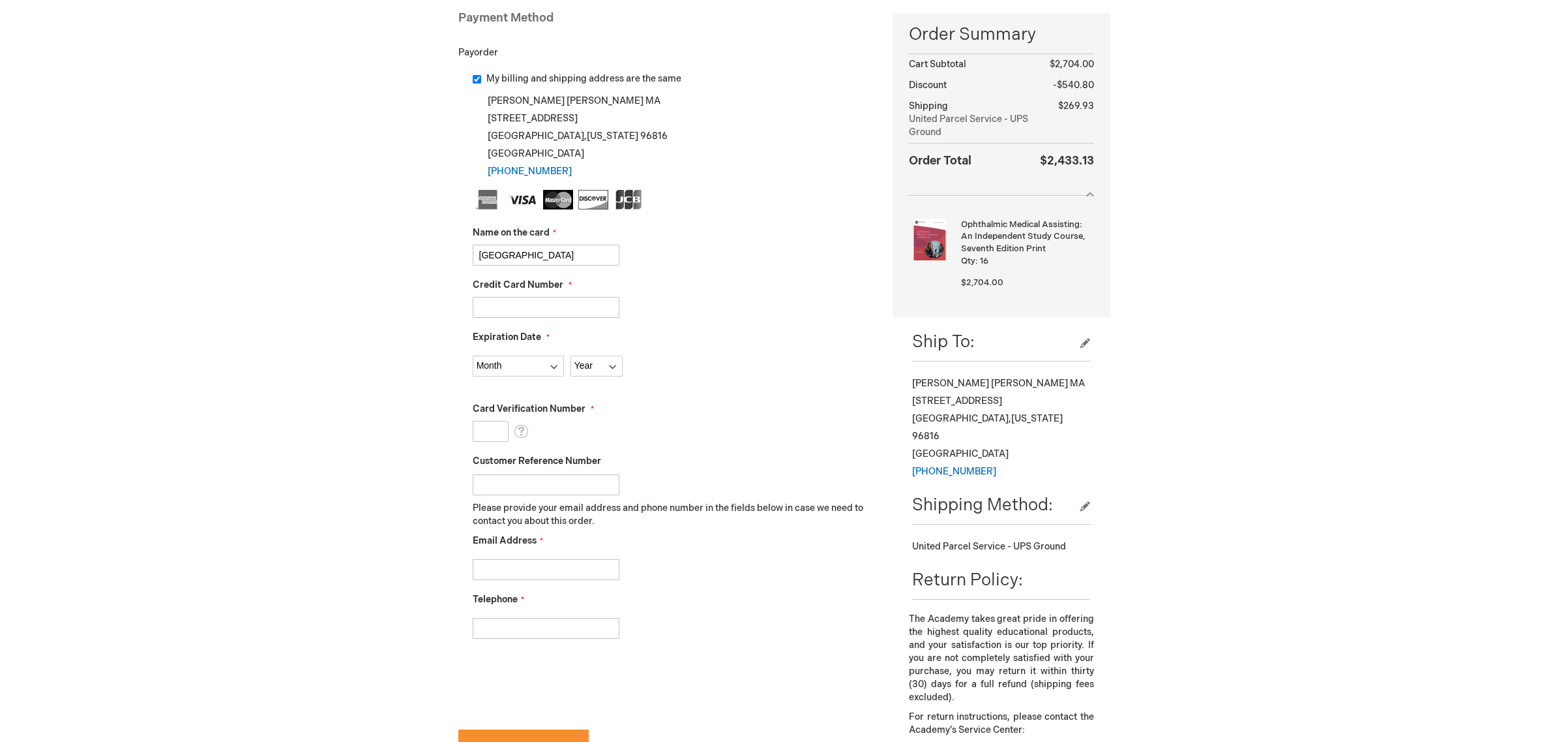
type input "[GEOGRAPHIC_DATA]"
click at [483, 310] on input "Credit Card Number" at bounding box center [545, 307] width 147 height 21
type input "5569301402195055"
click at [552, 366] on select "Month 01 - January 02 - February 03 - March 04 - April 05 - May 06 - June 07 - …" at bounding box center [518, 365] width 91 height 21
select select "10"
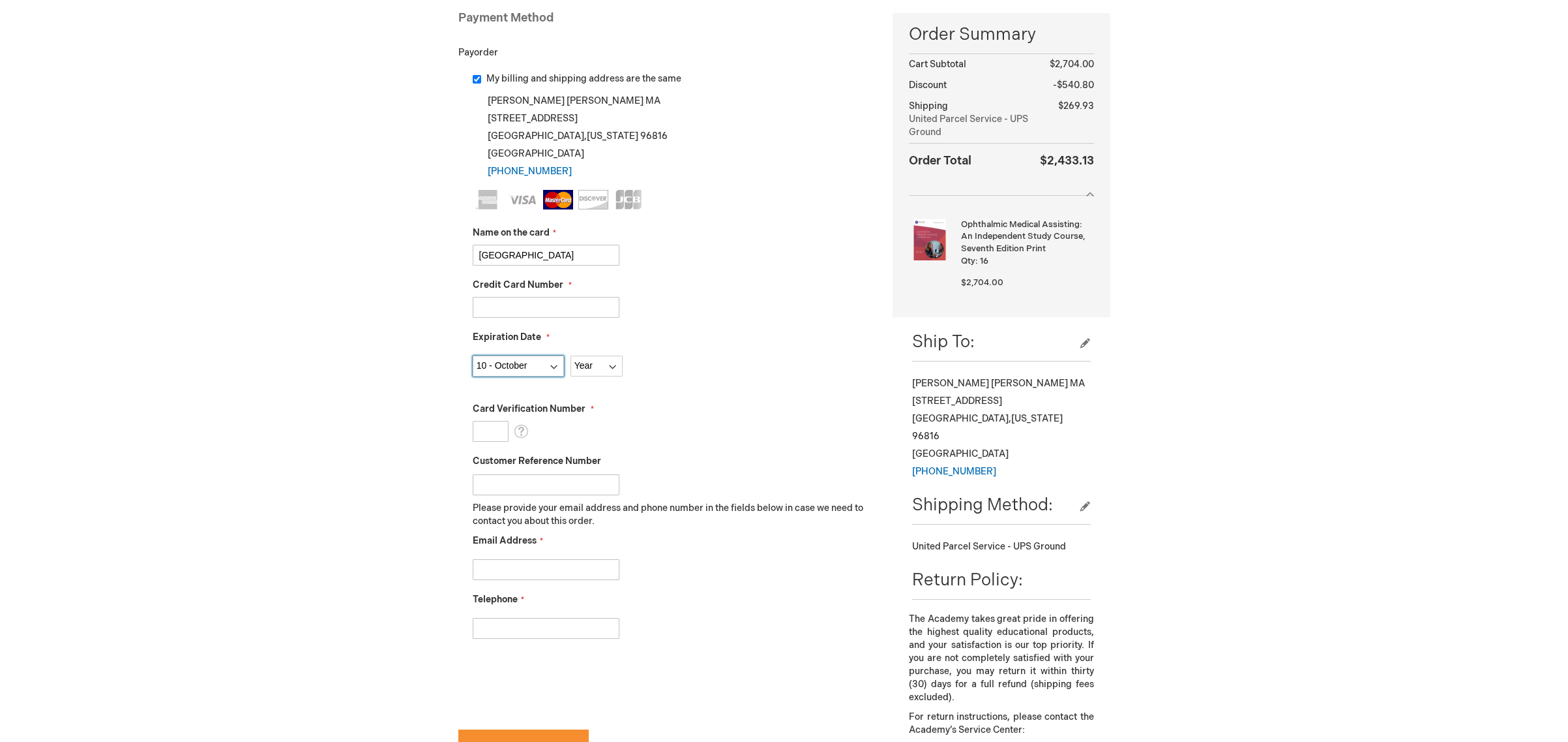
click at [472, 355] on select "Month 01 - January 02 - February 03 - March 04 - April 05 - May 06 - June 07 - …" at bounding box center [518, 365] width 91 height 21
click at [613, 365] on select "Year 2025 2026 2027 2028 2029 2030 2031 2032 2033 2034 2035" at bounding box center [596, 365] width 52 height 21
select select "2027"
click at [570, 355] on select "Year 2025 2026 2027 2028 2029 2030 2031 2032 2033 2034 2035" at bounding box center [596, 365] width 52 height 21
click at [488, 431] on input "Card Verification Number" at bounding box center [490, 431] width 36 height 21
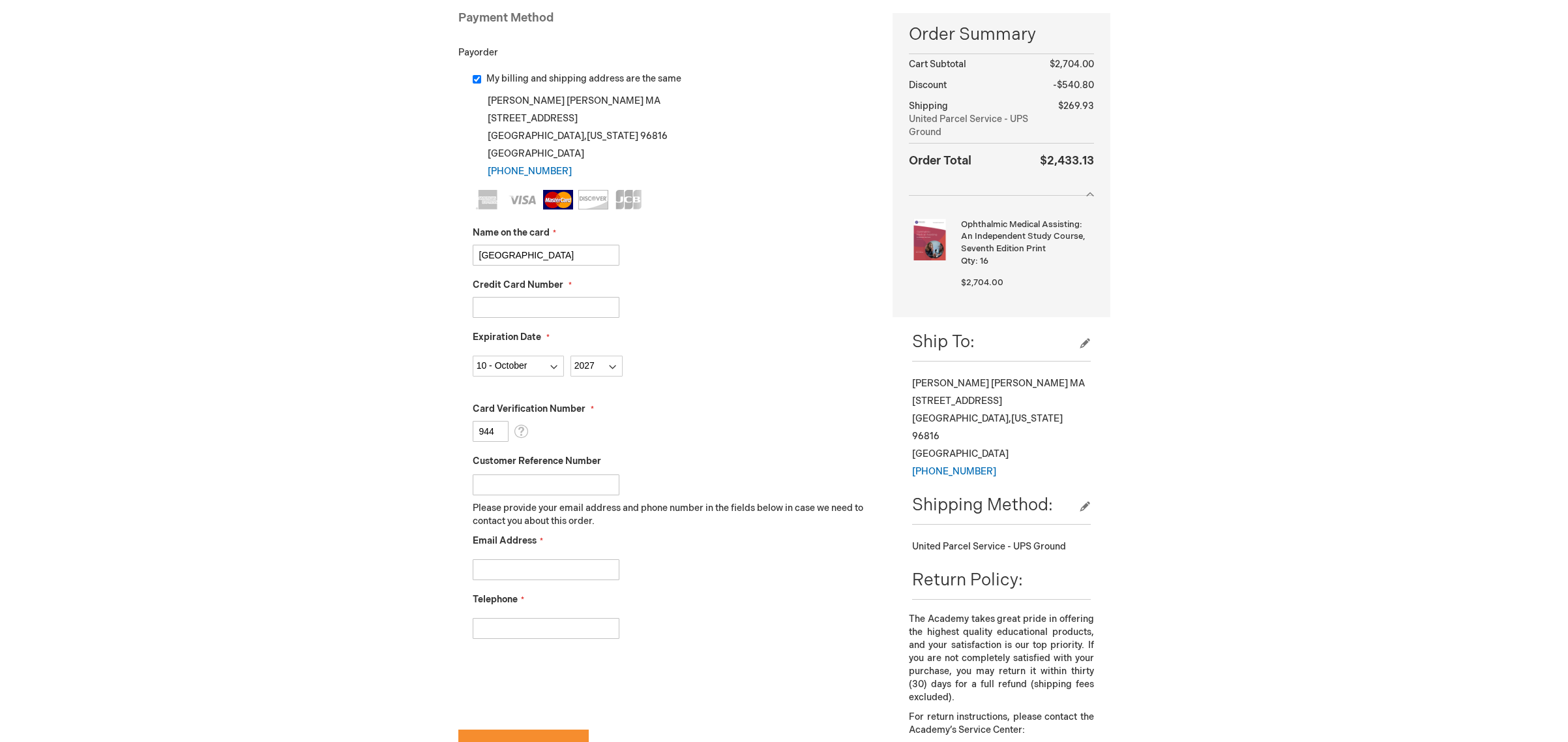
type input "944"
click at [483, 486] on input "Customer Reference Number" at bounding box center [545, 485] width 147 height 21
type input "1990916"
click at [483, 572] on input "Email Address" at bounding box center [545, 570] width 147 height 21
type input "martincs@hawaii.edu"
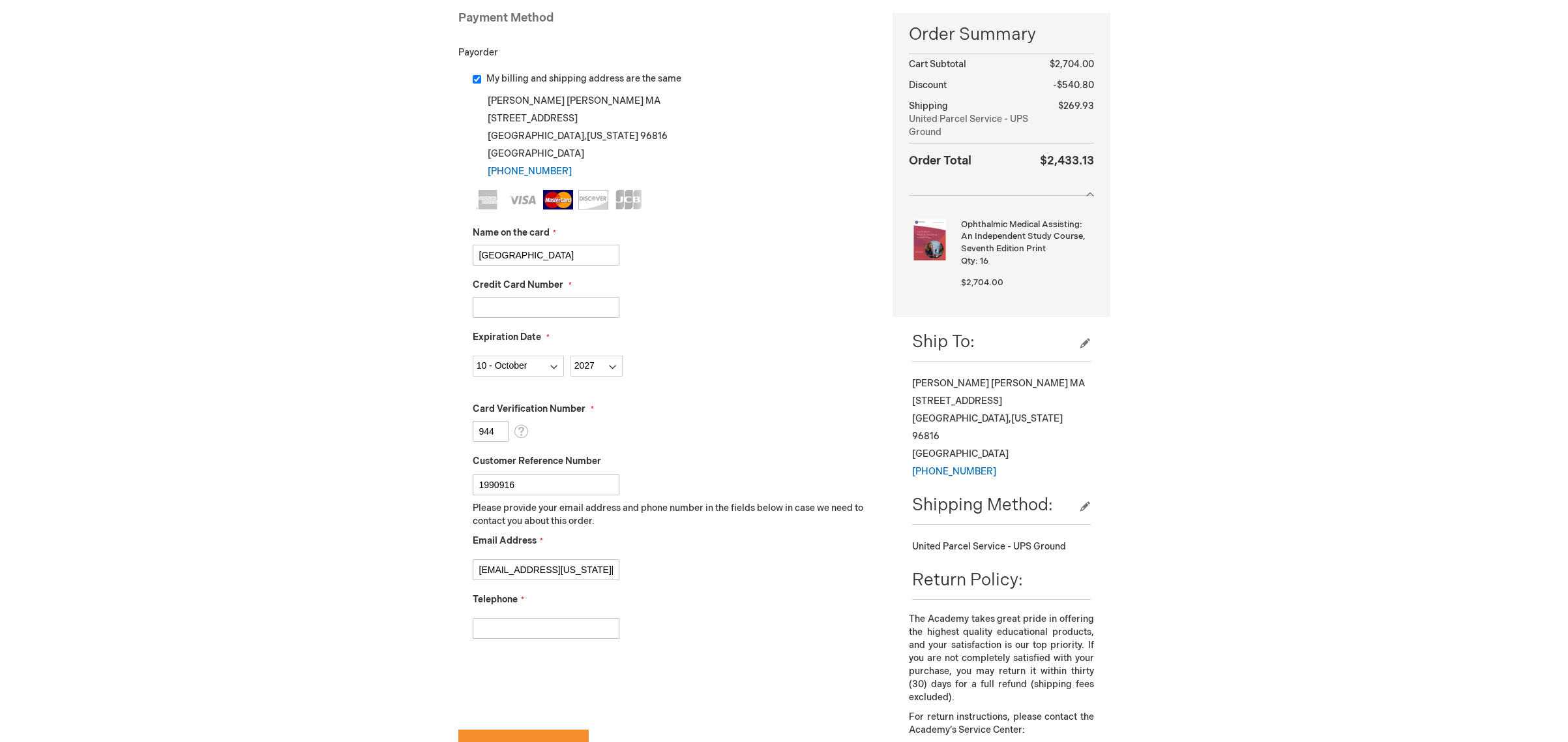
click at [483, 631] on input "Telephone" at bounding box center [545, 628] width 147 height 21
type input "808-734-9540"
checkbox input "true"
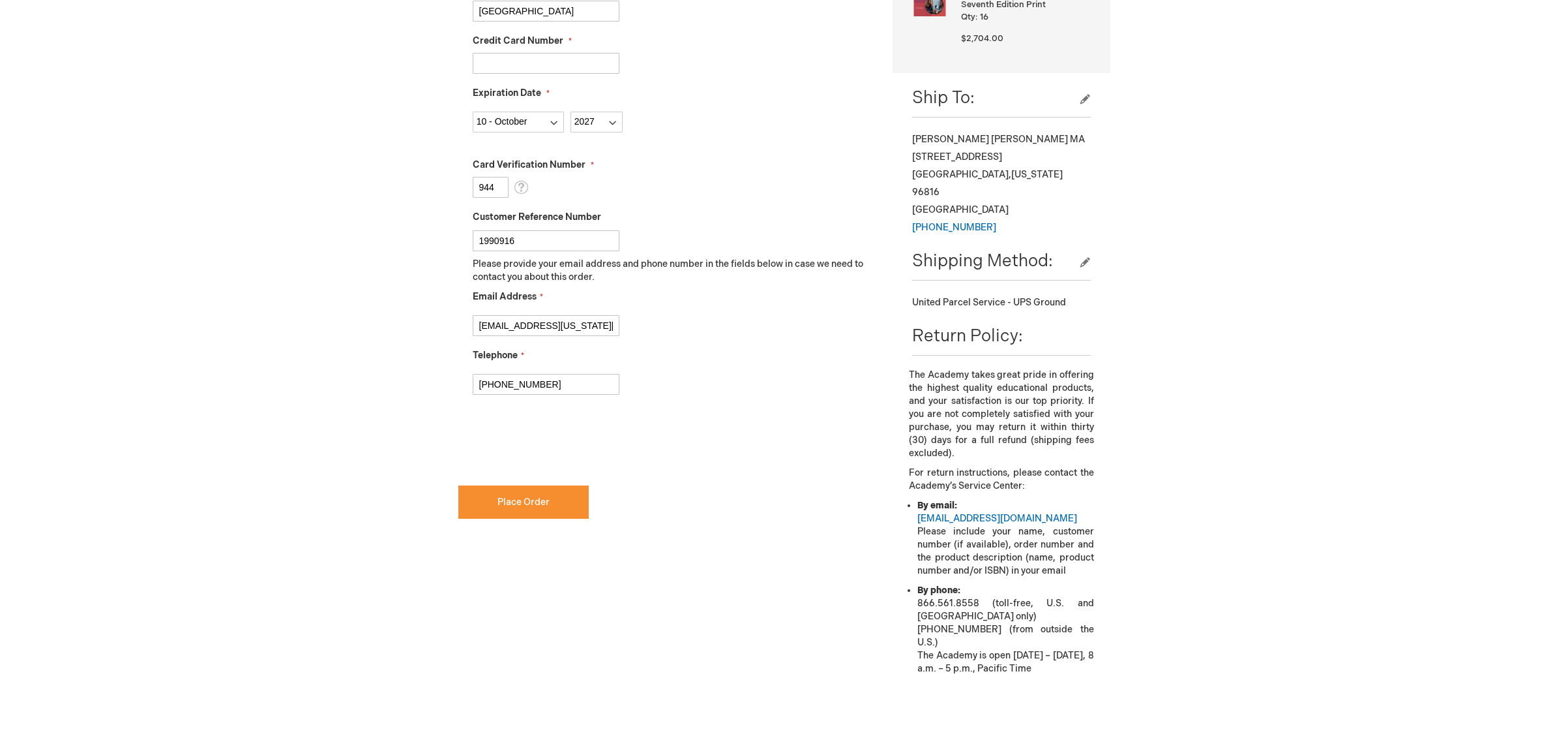
scroll to position [449, 0]
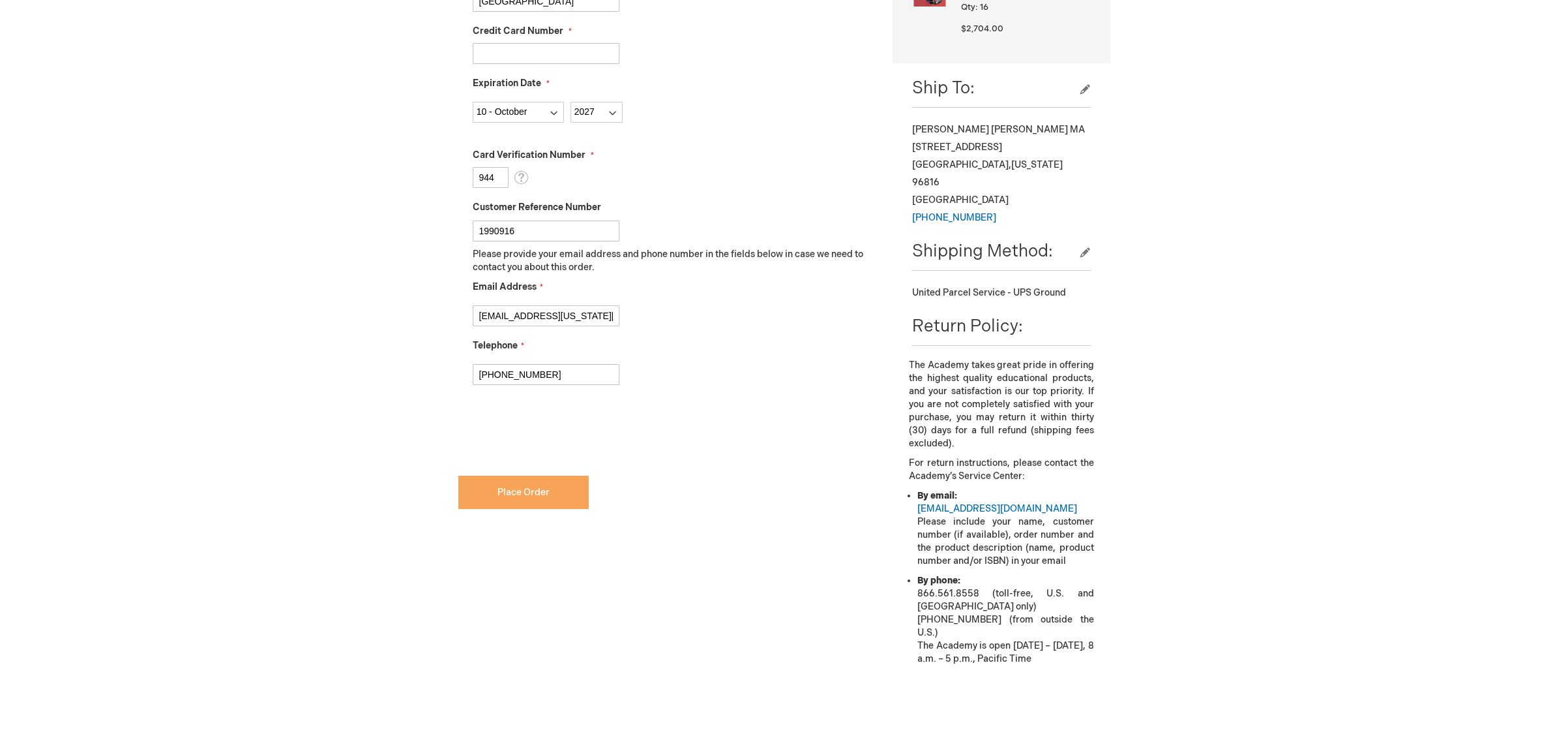
click at [544, 498] on button "Place Order" at bounding box center [524, 492] width 130 height 33
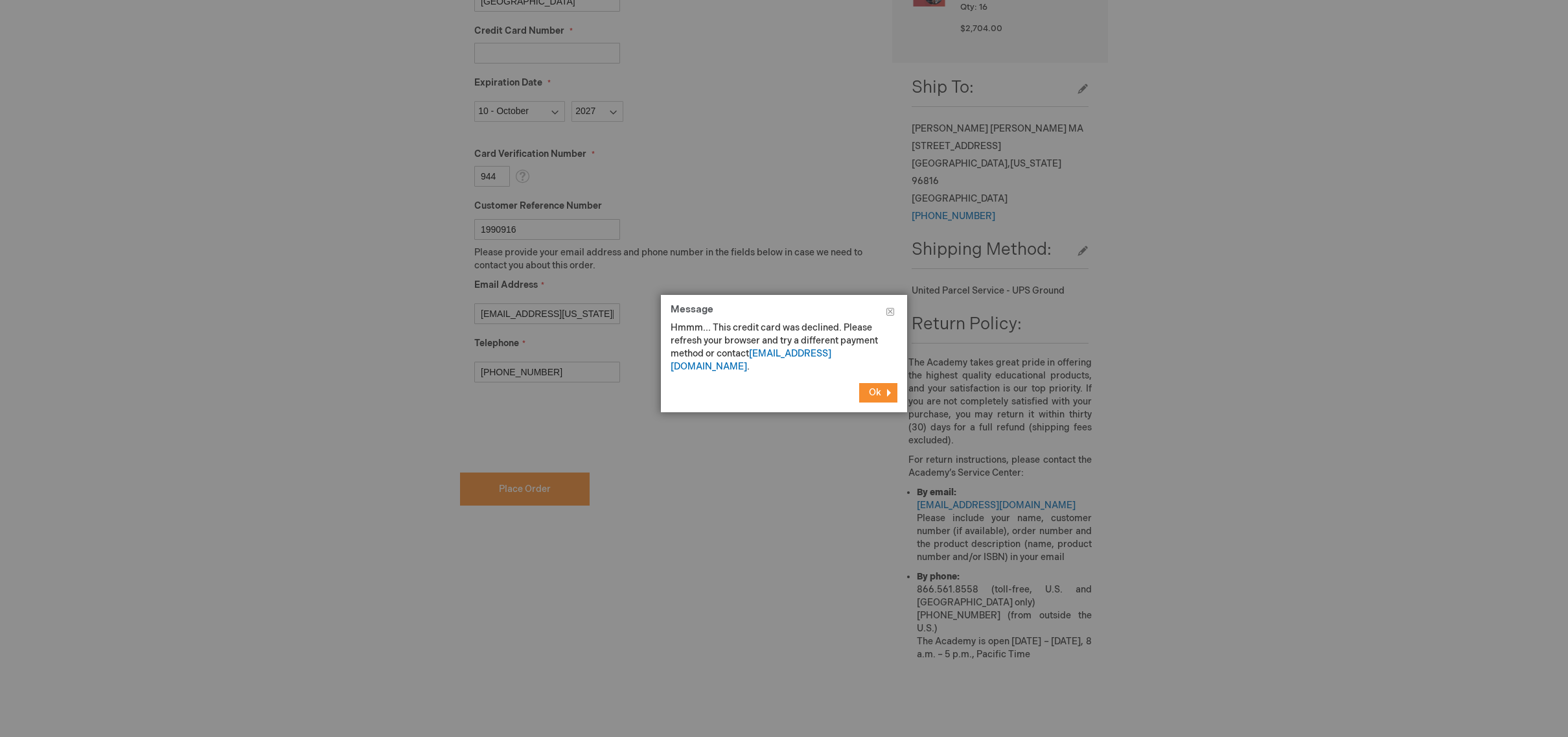
click at [876, 387] on span "Ok" at bounding box center [875, 392] width 12 height 11
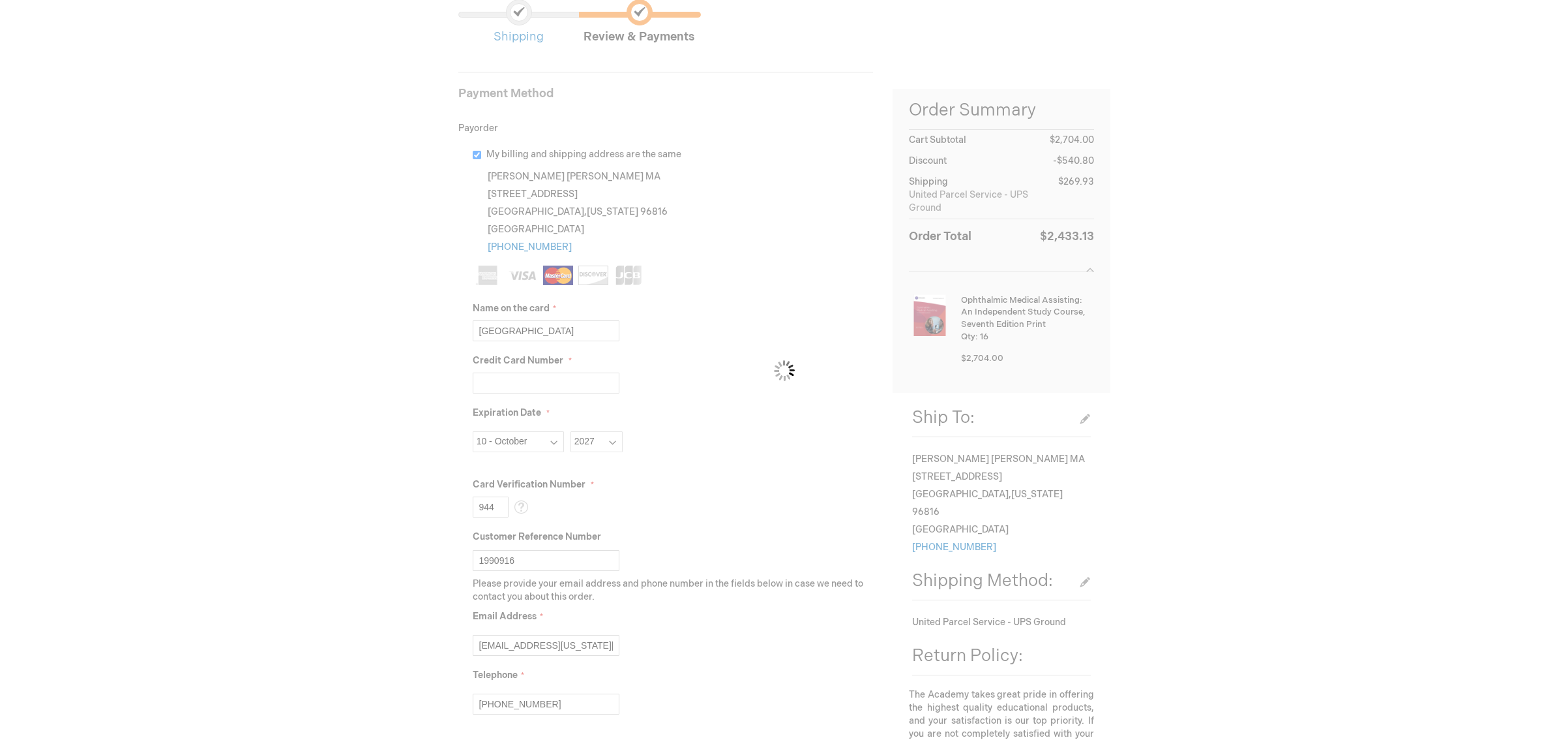
scroll to position [110, 0]
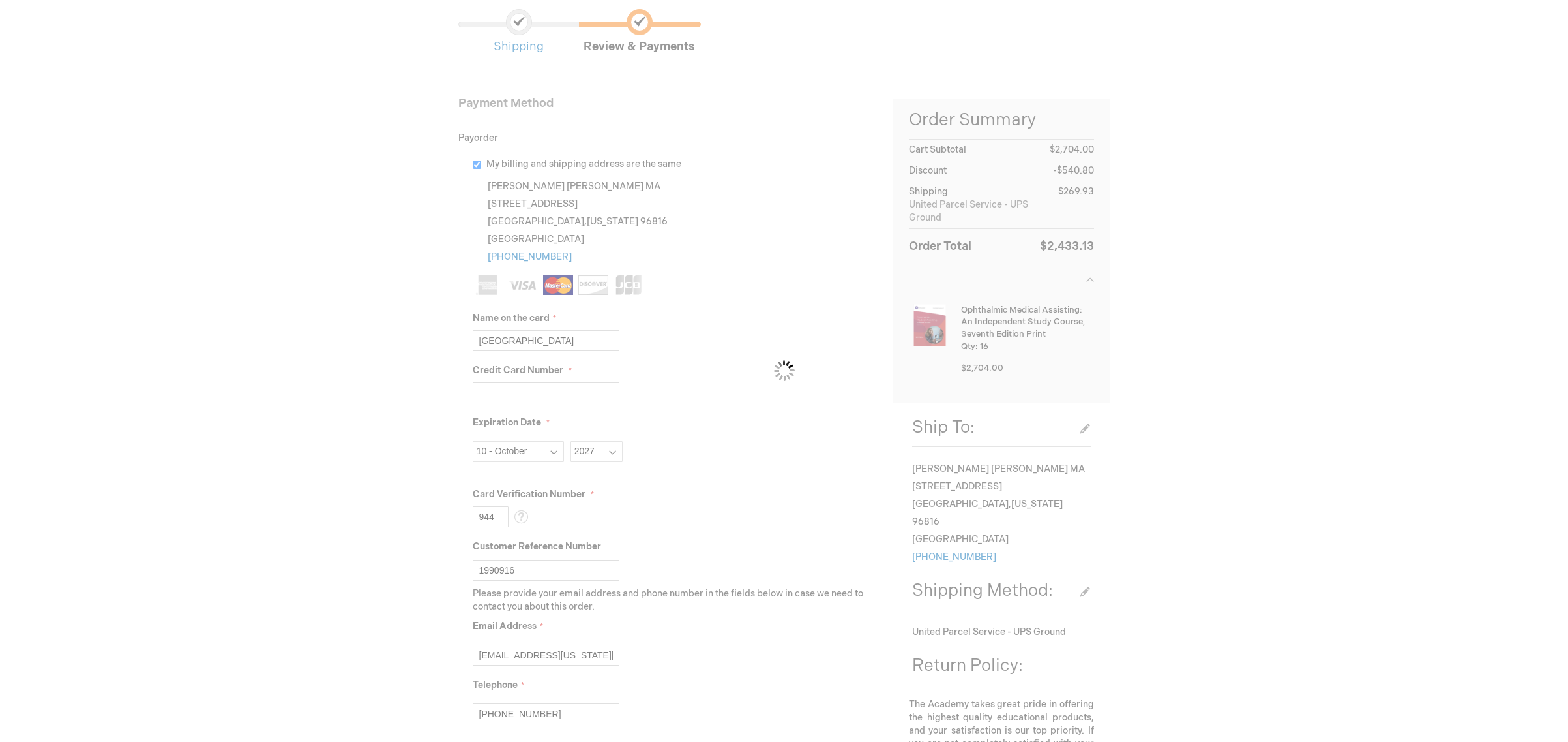
click at [717, 304] on div "Please wait..." at bounding box center [784, 371] width 1568 height 742
click at [562, 392] on div "Please wait..." at bounding box center [784, 371] width 1568 height 742
click at [562, 397] on div "Please wait..." at bounding box center [784, 371] width 1568 height 742
click at [786, 377] on img at bounding box center [784, 371] width 142 height 97
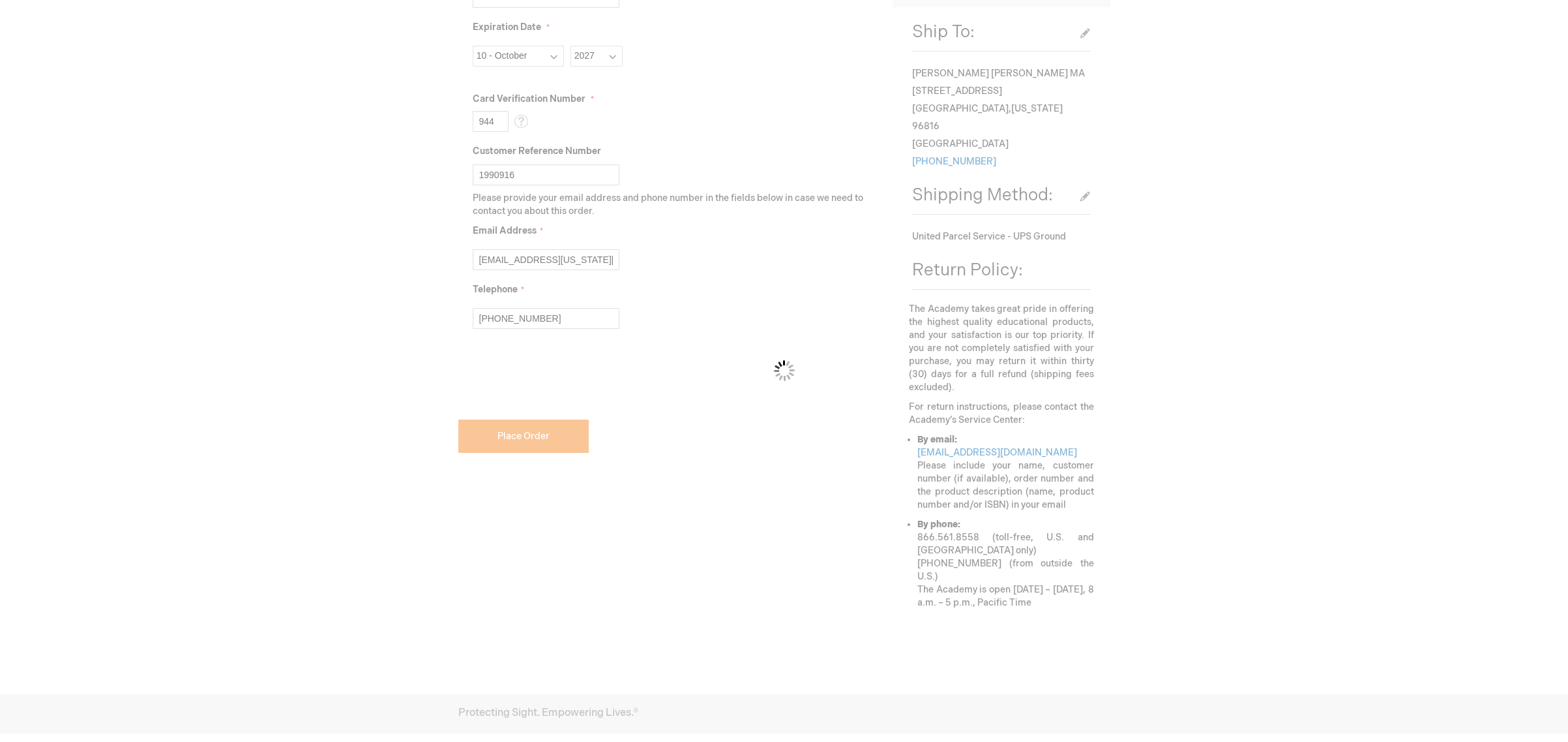
scroll to position [652, 0]
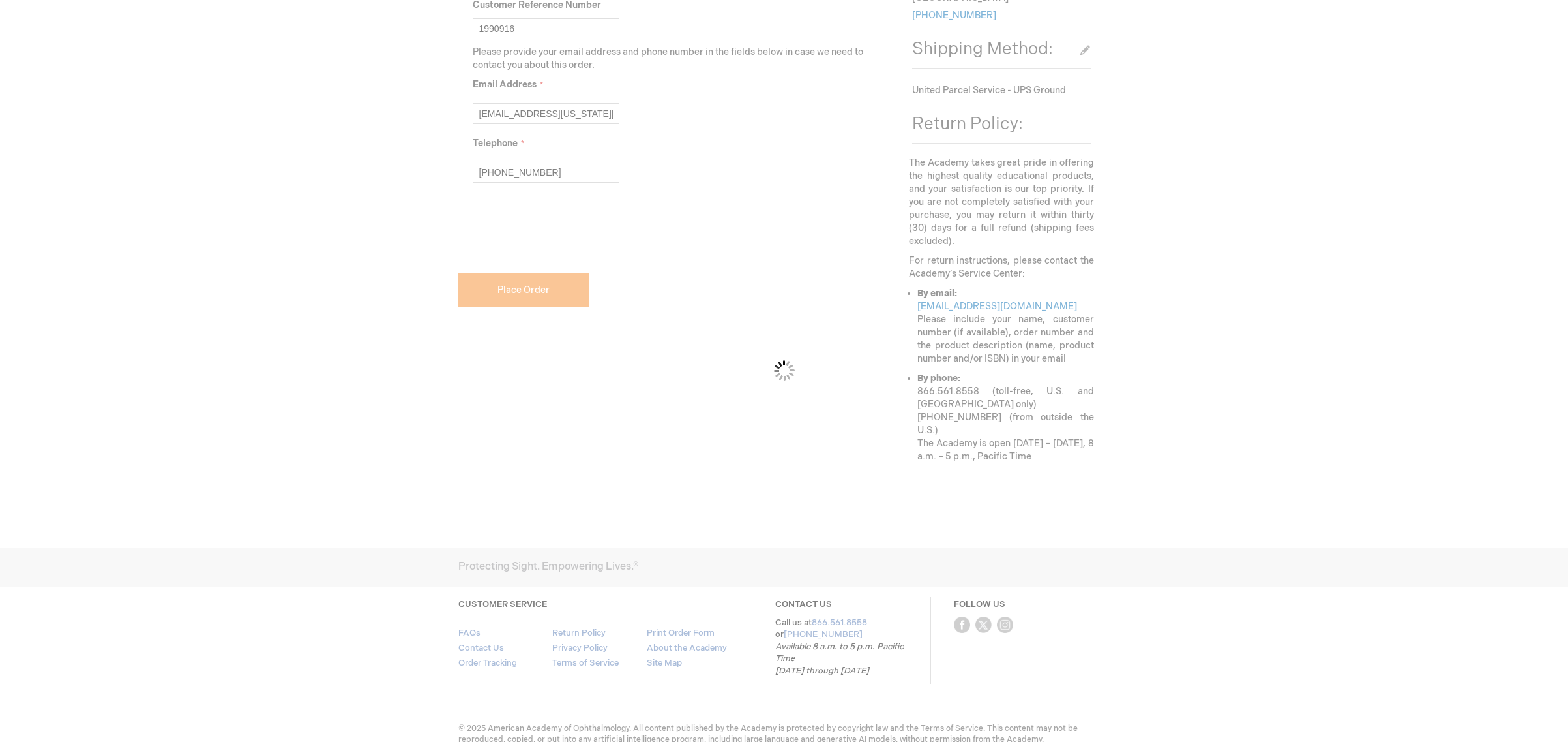
click at [540, 285] on div "Please wait..." at bounding box center [784, 371] width 1568 height 742
click at [540, 286] on div "Please wait..." at bounding box center [784, 371] width 1568 height 742
click at [477, 229] on div "Please wait..." at bounding box center [784, 371] width 1568 height 742
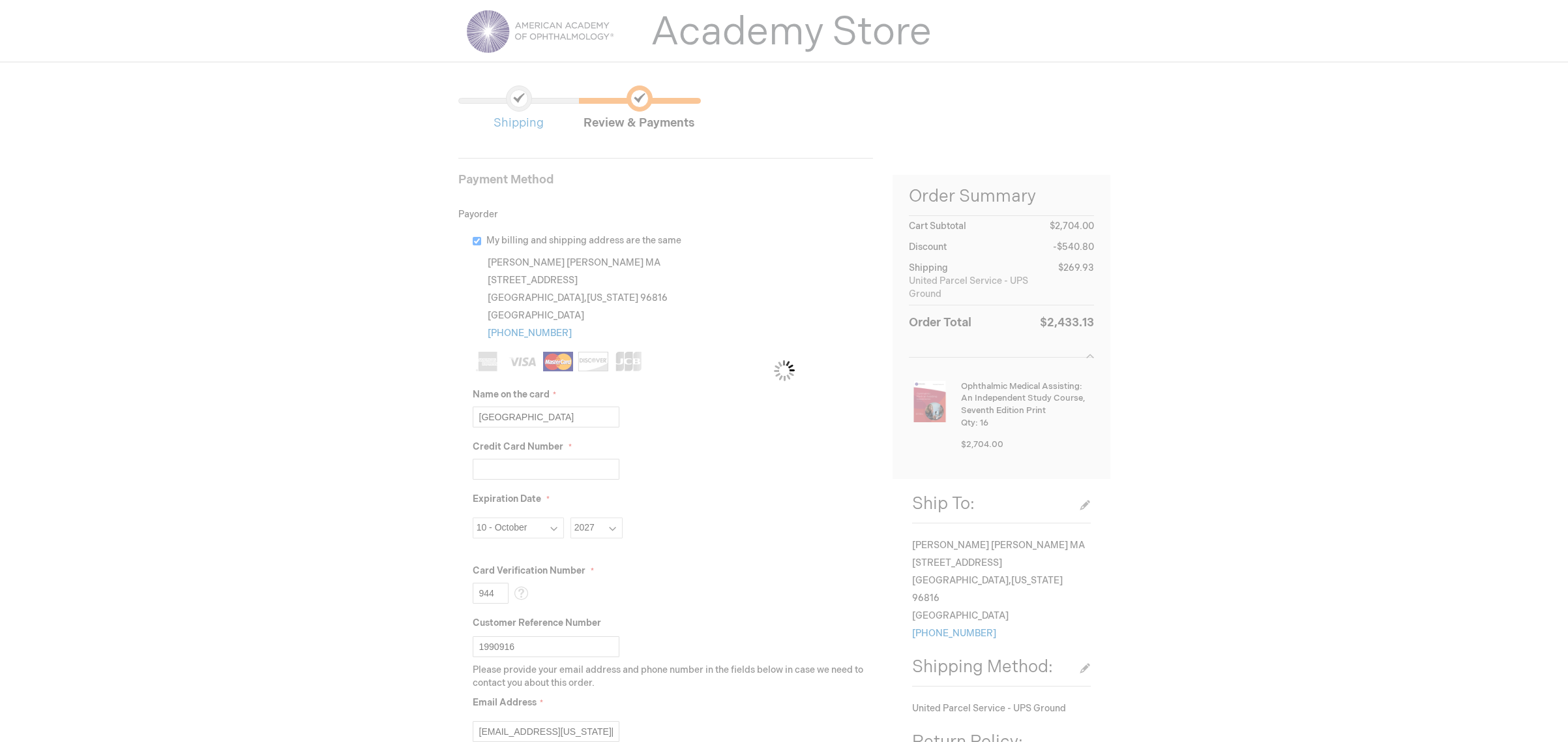
scroll to position [0, 0]
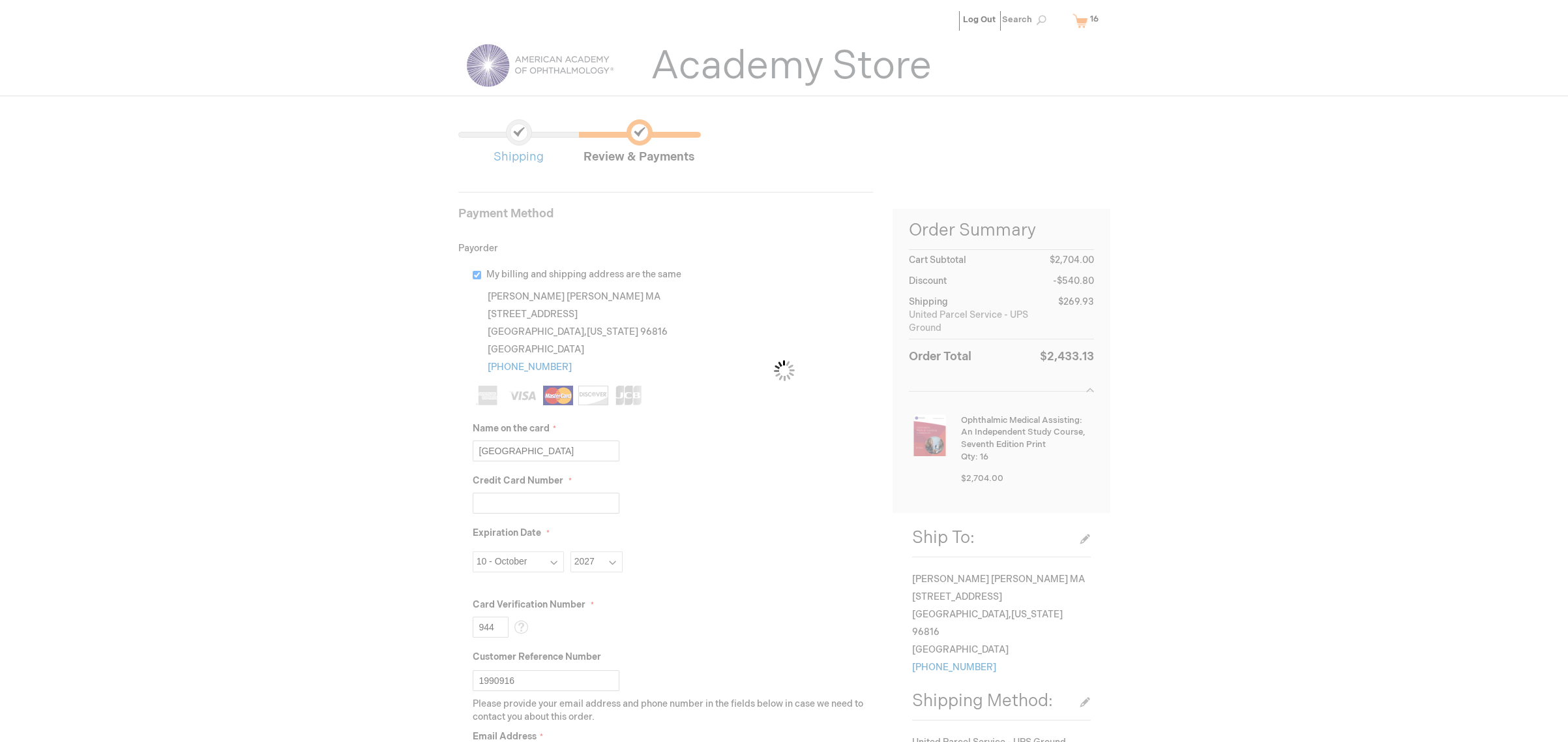
click at [637, 139] on div "Please wait..." at bounding box center [784, 371] width 1568 height 742
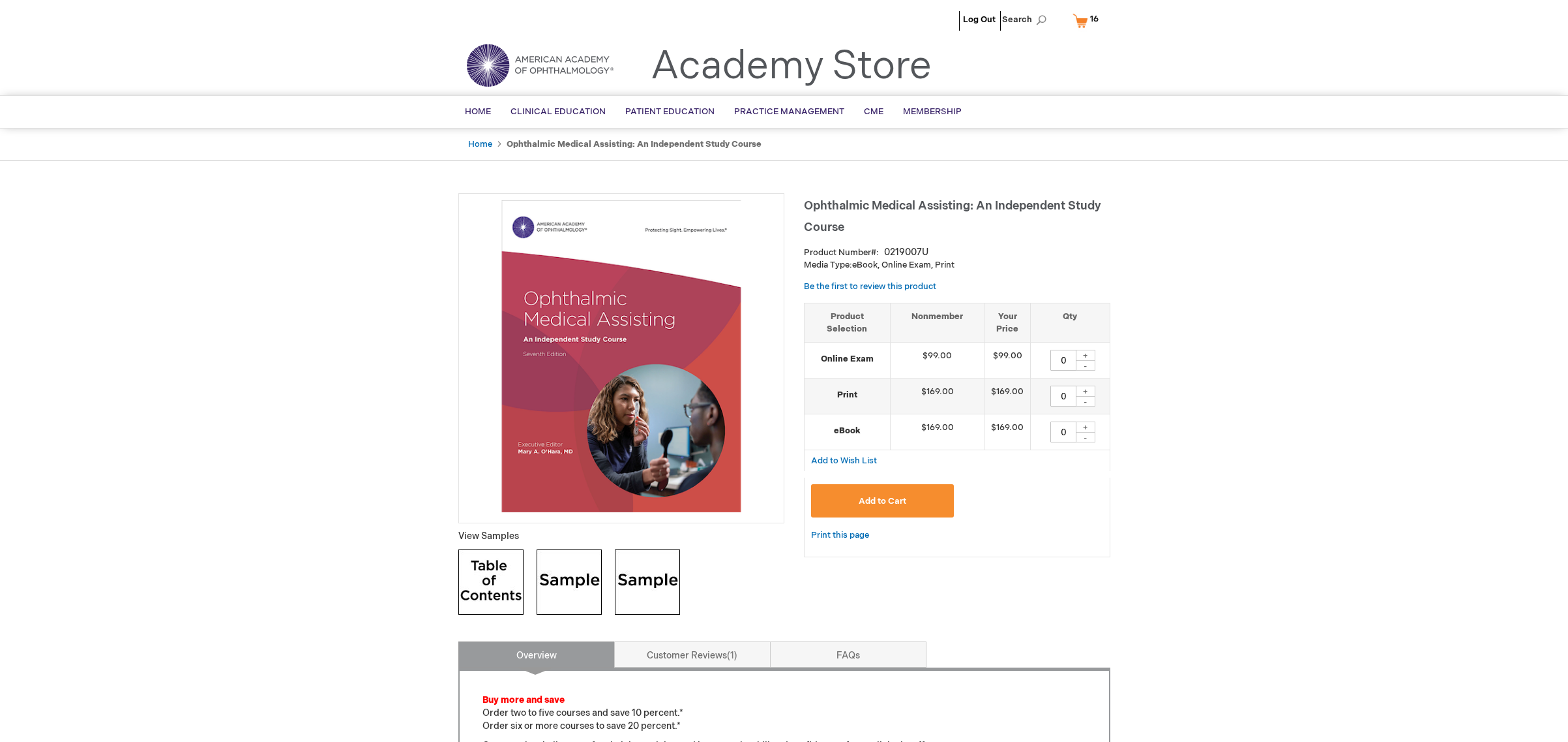
click at [504, 572] on img at bounding box center [491, 582] width 65 height 65
